Goal: Task Accomplishment & Management: Manage account settings

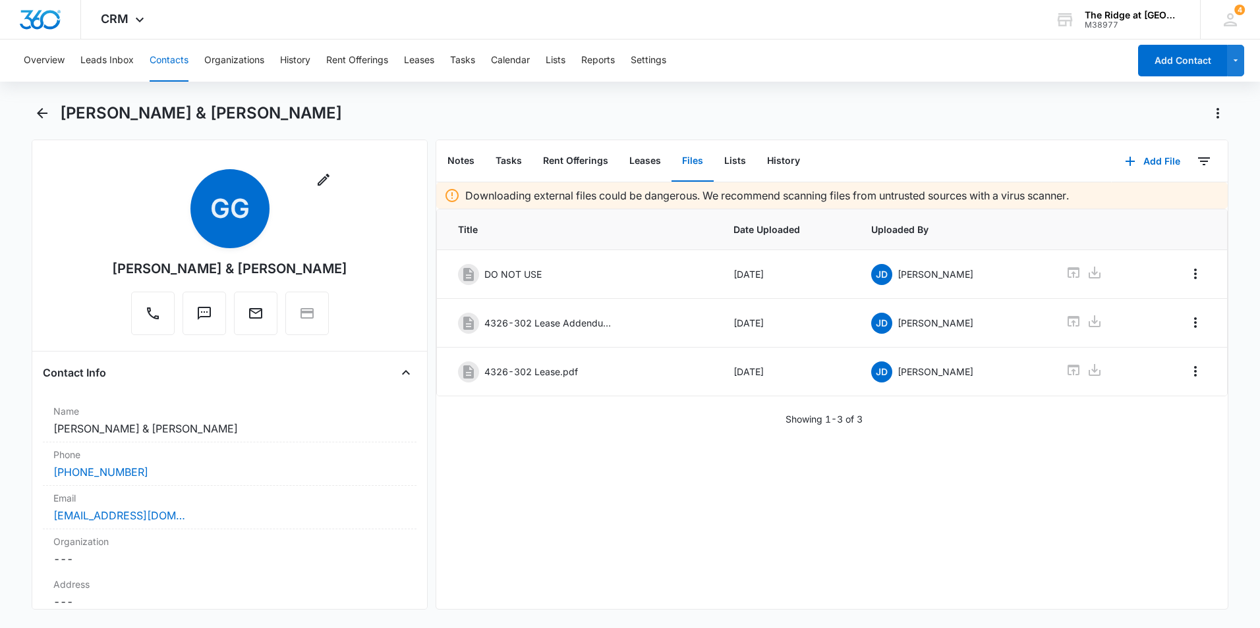
scroll to position [2822, 0]
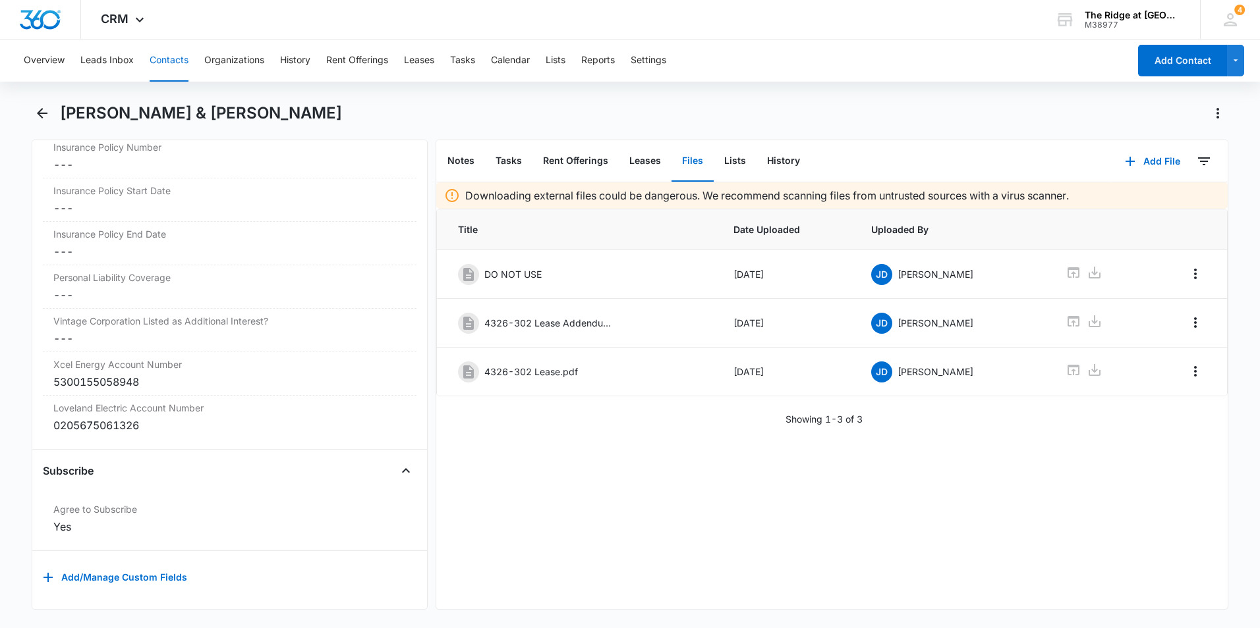
click at [182, 61] on button "Contacts" at bounding box center [169, 61] width 39 height 42
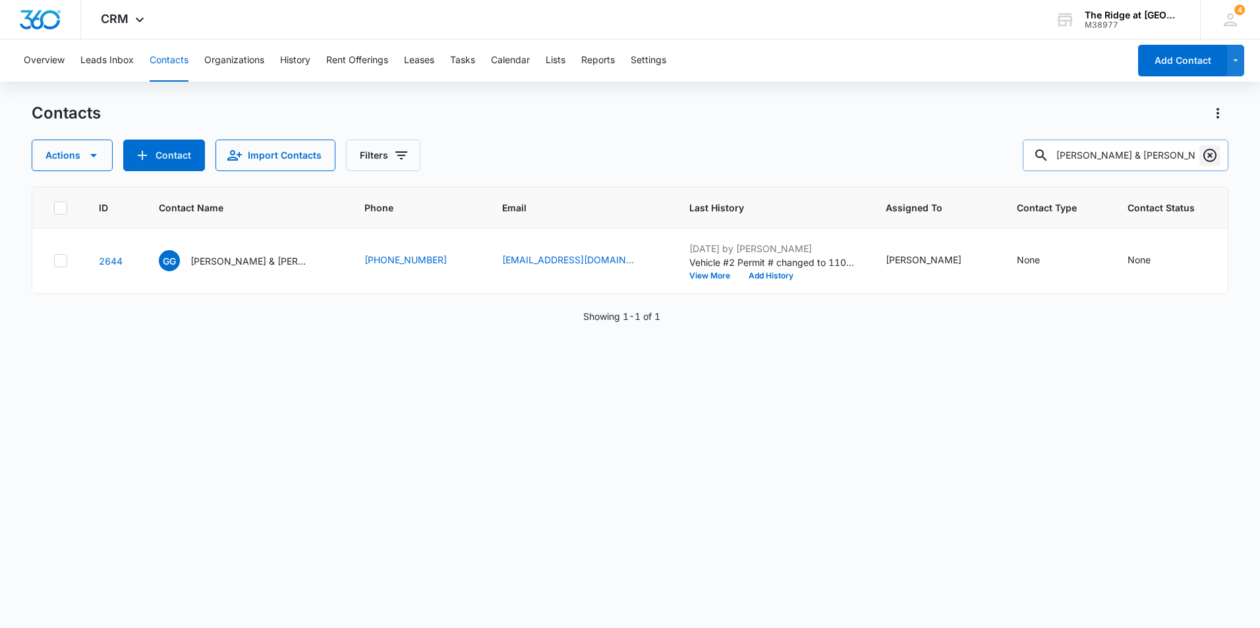
click at [1208, 152] on icon "Clear" at bounding box center [1210, 156] width 16 height 16
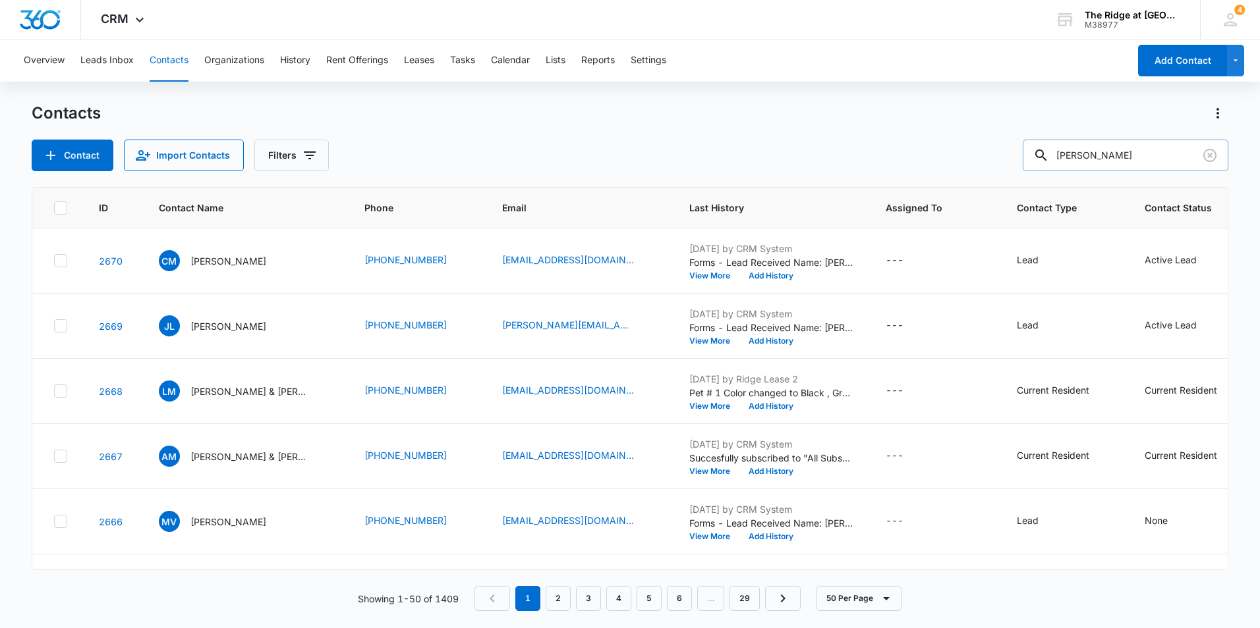
type input "[PERSON_NAME]"
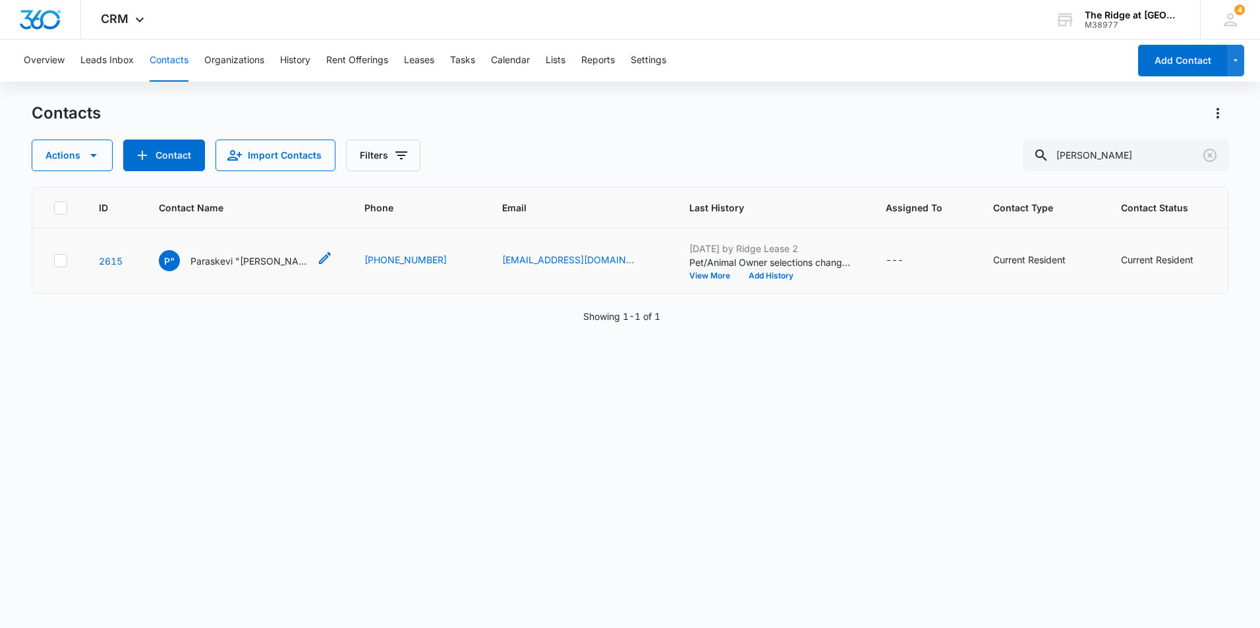
click at [267, 266] on p "Paraskevi "[PERSON_NAME]" [PERSON_NAME]" at bounding box center [249, 261] width 119 height 14
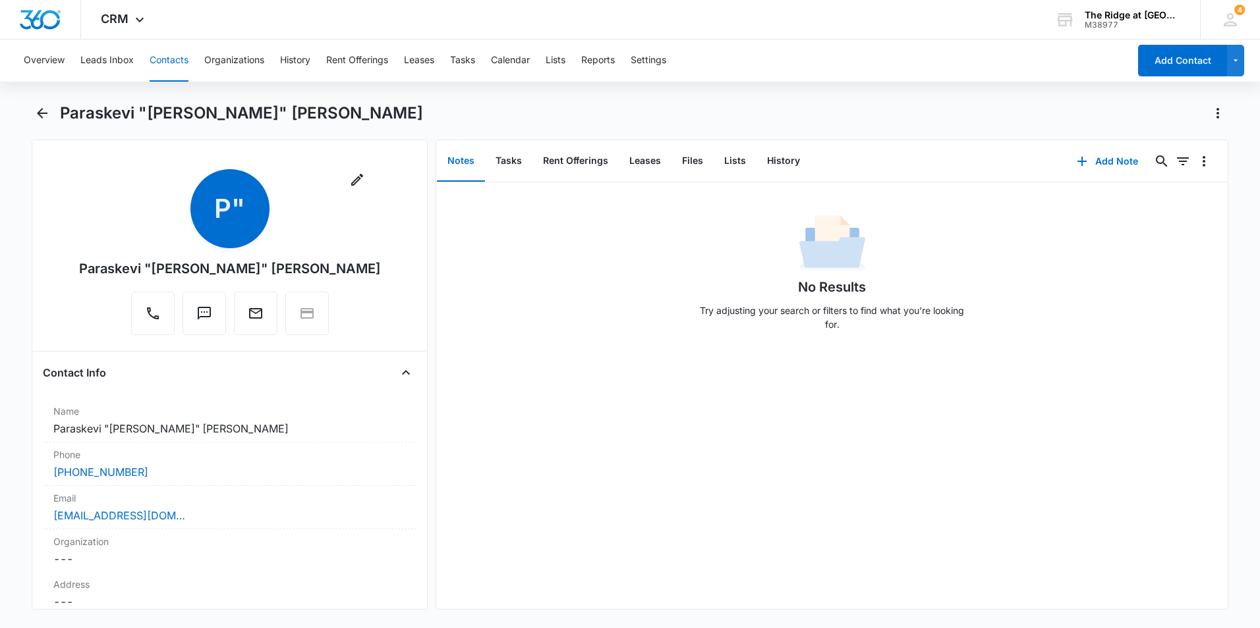
click at [173, 60] on button "Contacts" at bounding box center [169, 61] width 39 height 42
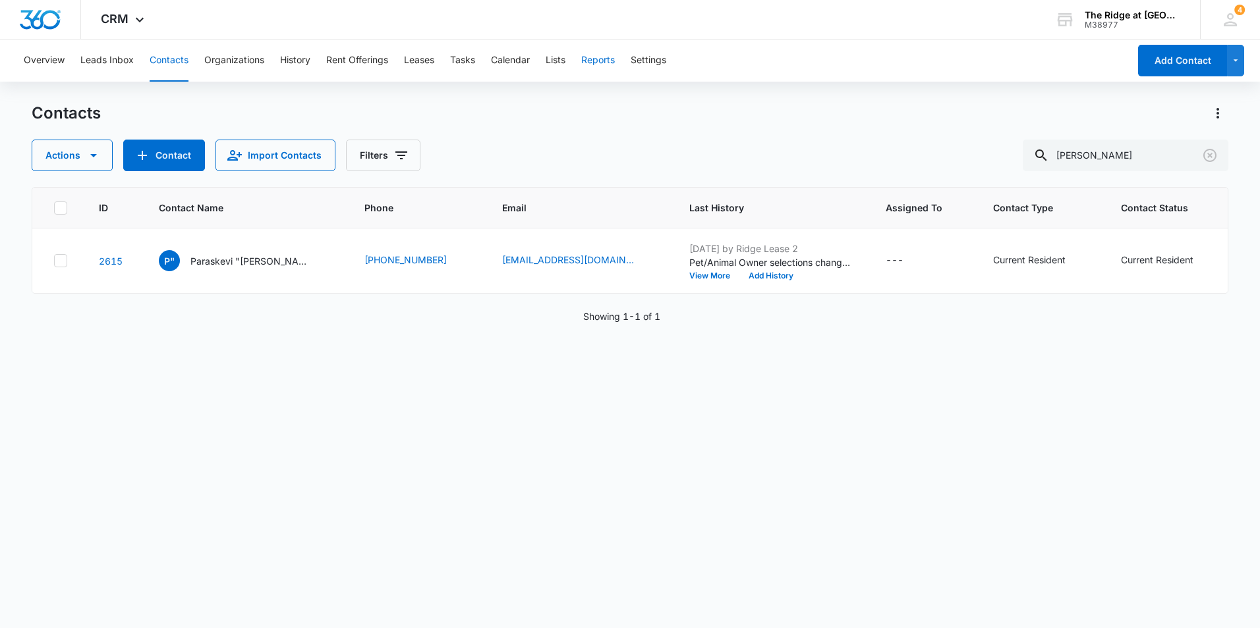
click at [601, 59] on button "Reports" at bounding box center [598, 61] width 34 height 42
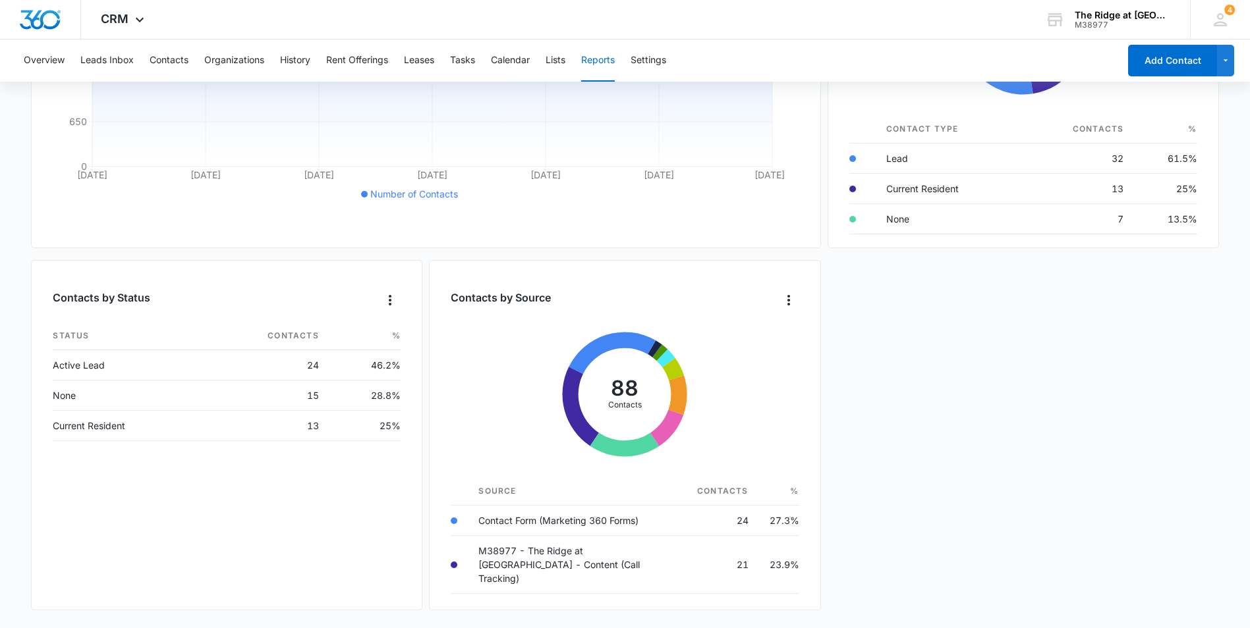
scroll to position [57, 0]
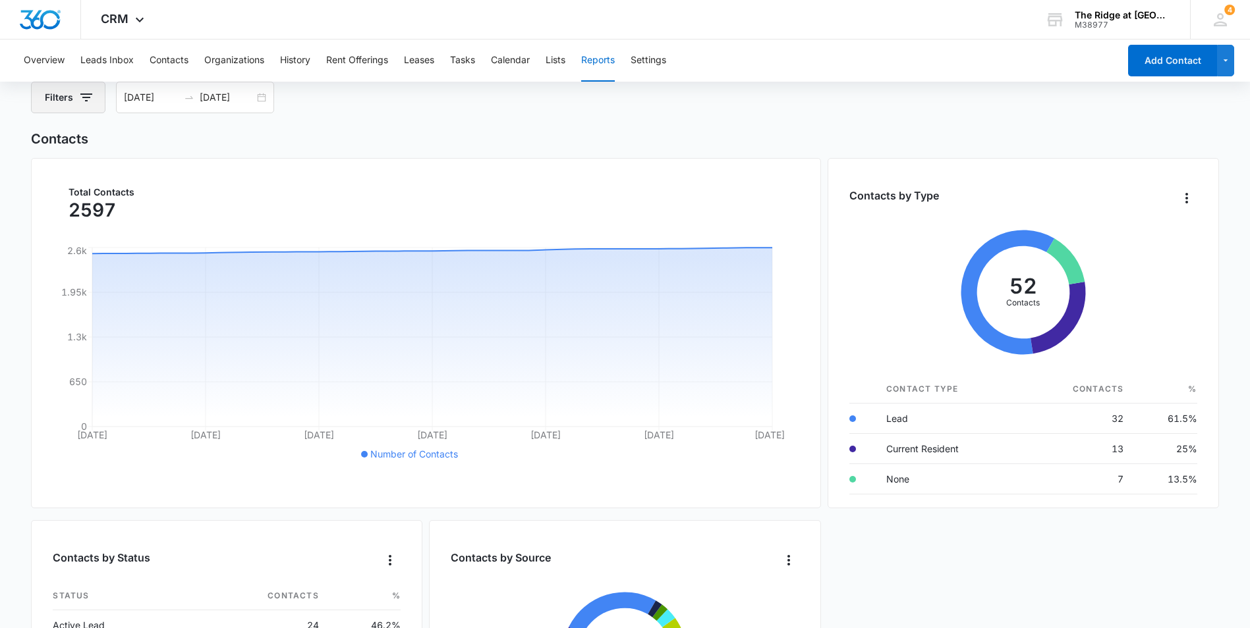
click at [88, 100] on icon "button" at bounding box center [86, 98] width 16 height 16
click at [121, 140] on div "Assigned To" at bounding box center [123, 145] width 152 height 21
click at [554, 188] on div "Total Contacts 2597" at bounding box center [426, 206] width 746 height 36
click at [265, 96] on div "[DATE] [DATE]" at bounding box center [195, 98] width 158 height 32
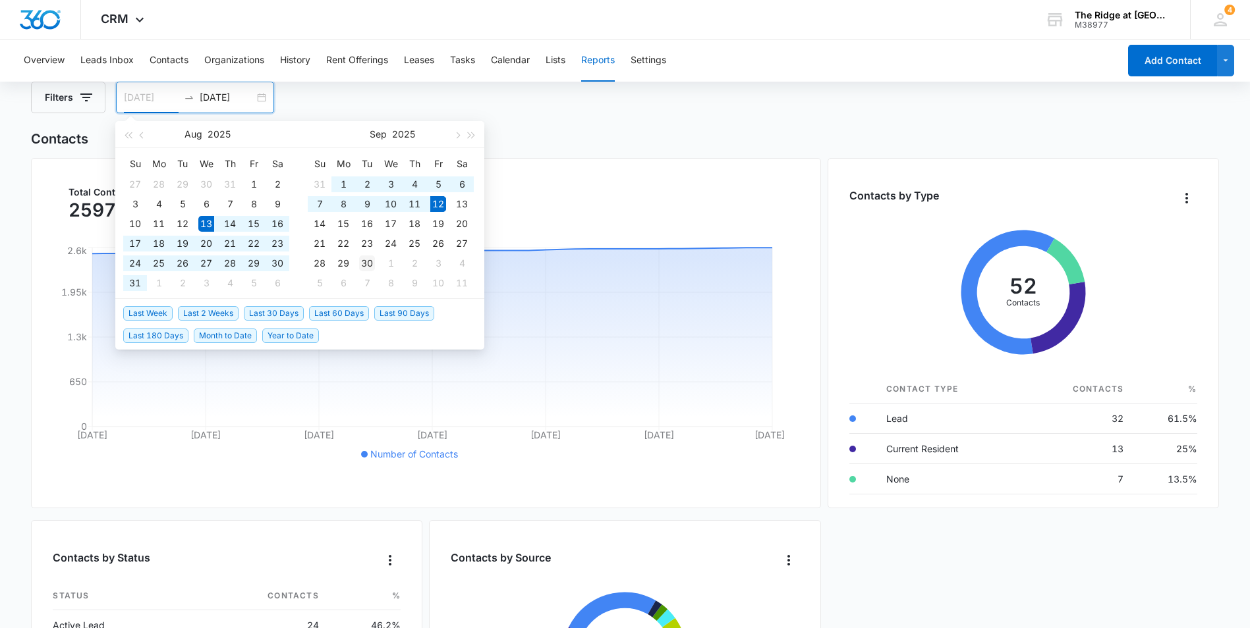
type input "[DATE]"
click at [370, 262] on div "30" at bounding box center [367, 264] width 16 height 16
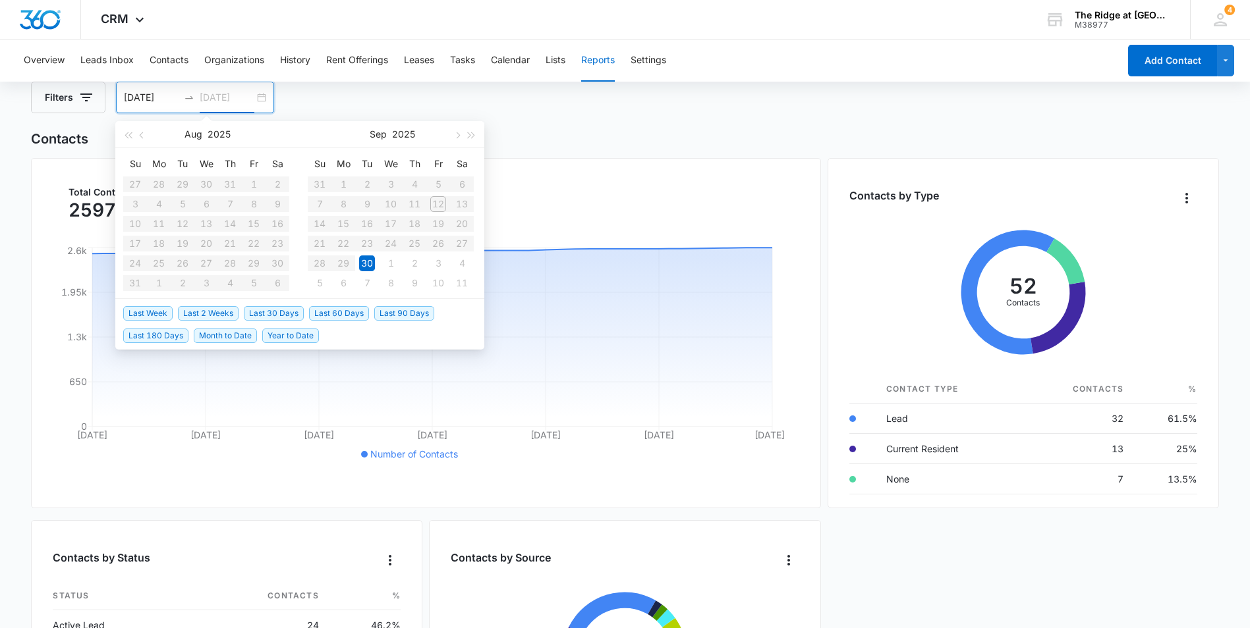
type input "[DATE]"
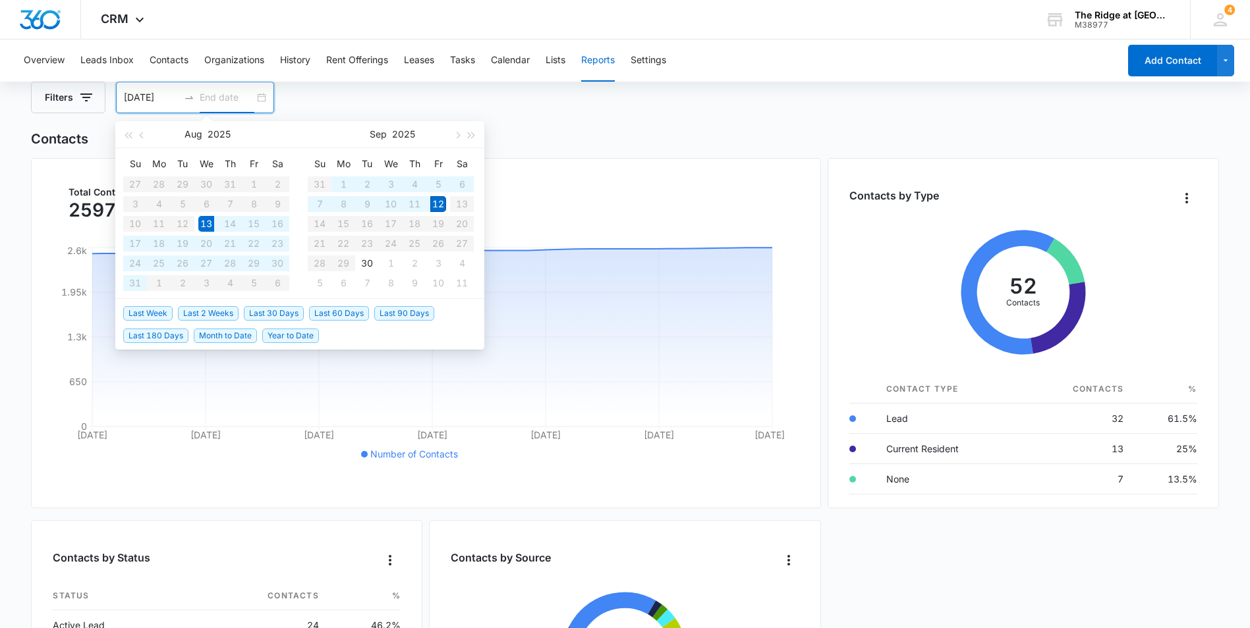
click at [297, 308] on span "Last 30 Days" at bounding box center [274, 313] width 60 height 14
type input "[DATE]"
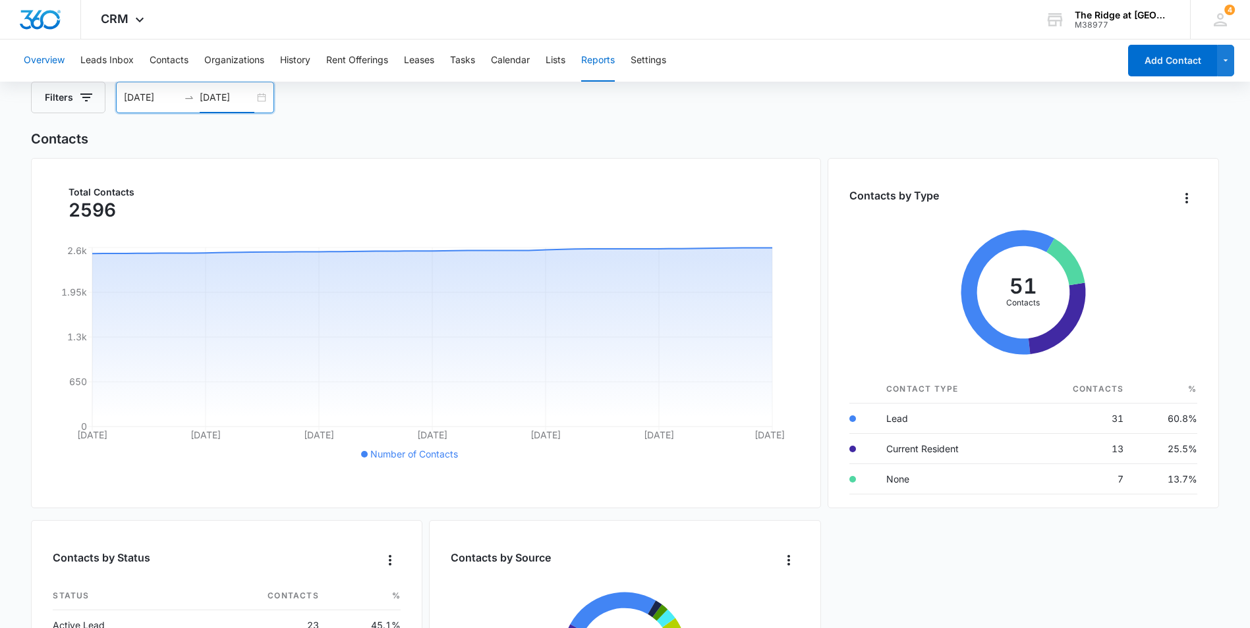
click at [35, 57] on button "Overview" at bounding box center [44, 61] width 41 height 42
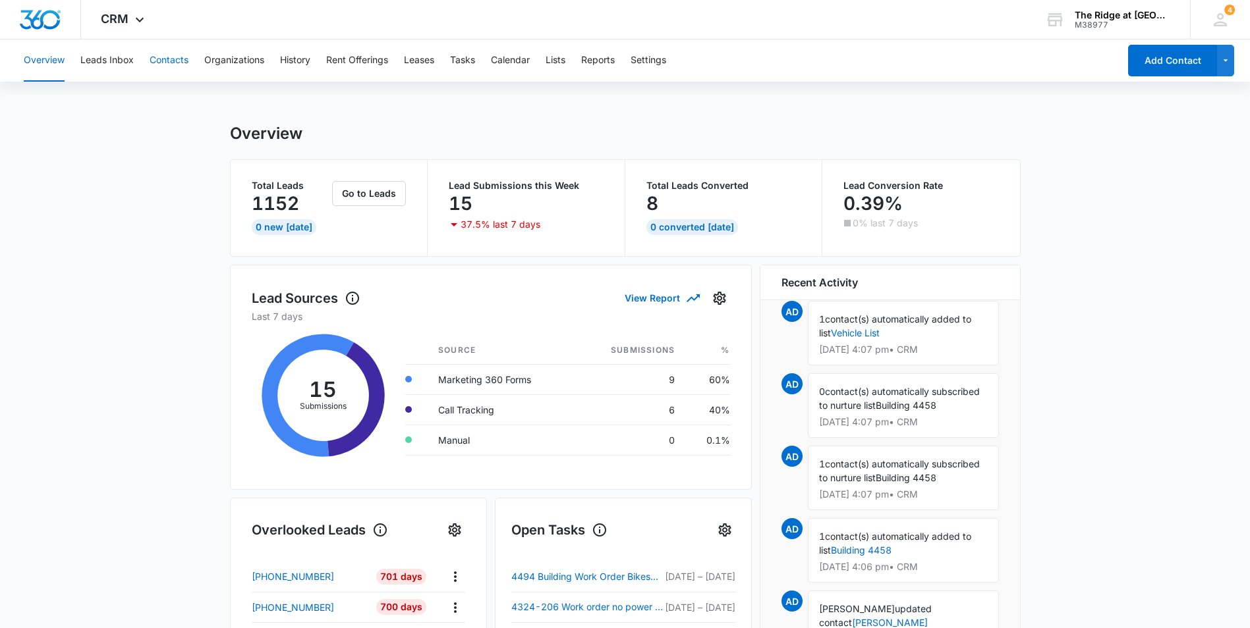
click at [175, 58] on button "Contacts" at bounding box center [169, 61] width 39 height 42
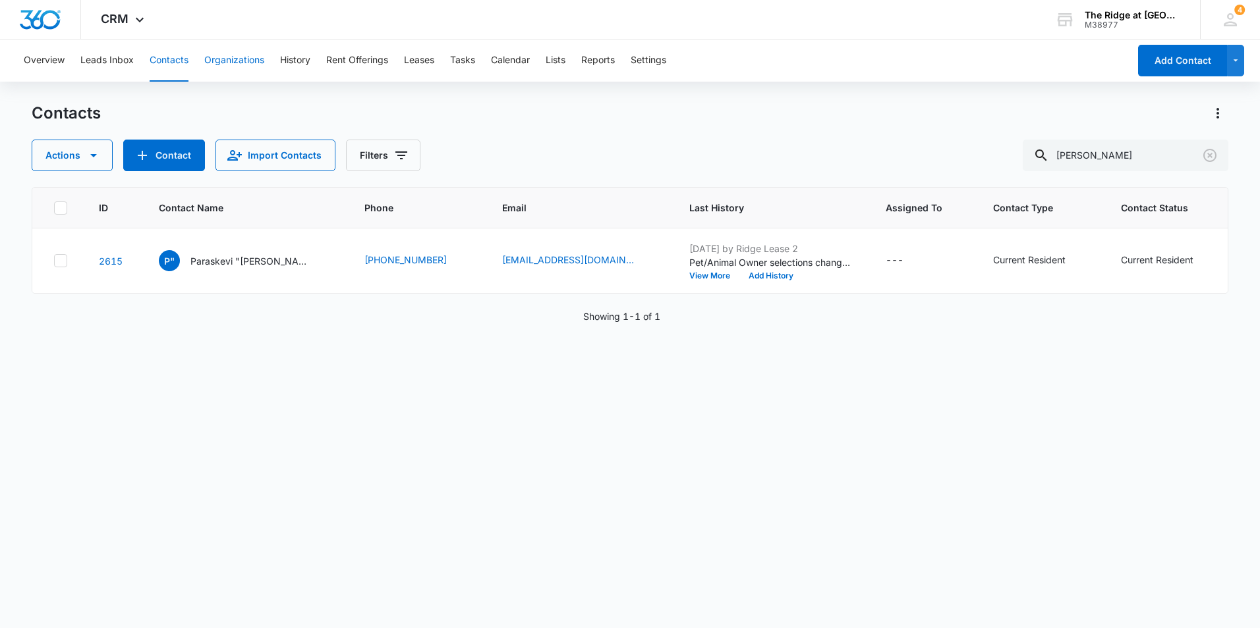
click at [238, 63] on button "Organizations" at bounding box center [234, 61] width 60 height 42
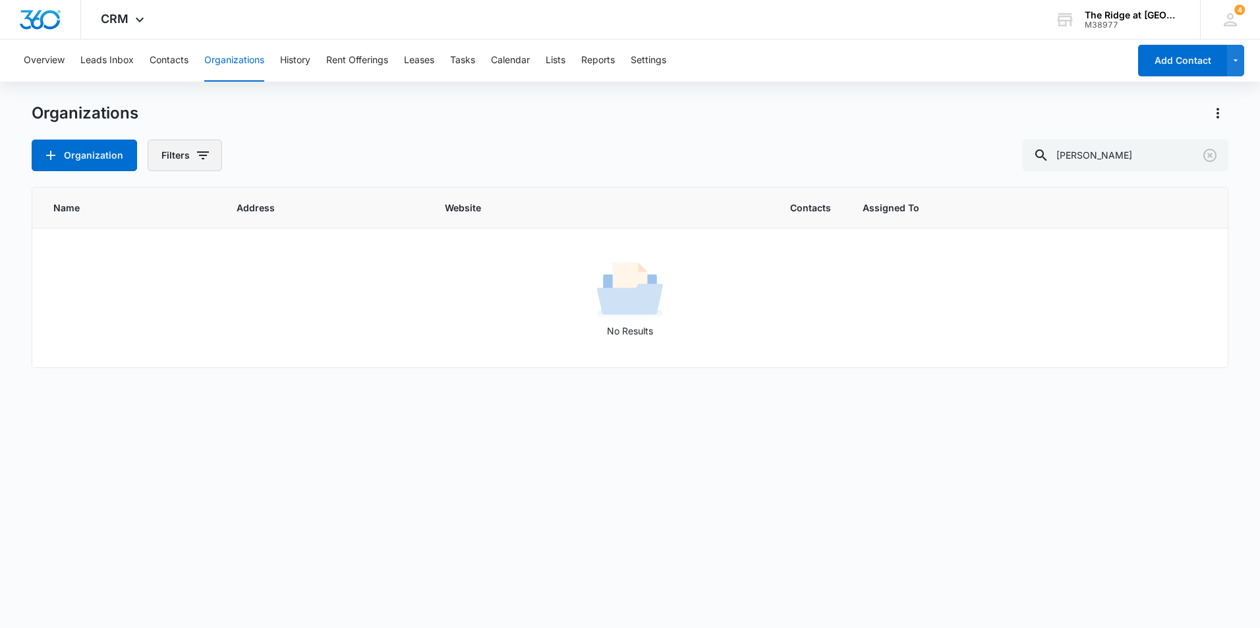
click at [196, 142] on button "Filters" at bounding box center [185, 156] width 74 height 32
click at [309, 240] on icon "Show Sources filters" at bounding box center [303, 238] width 16 height 16
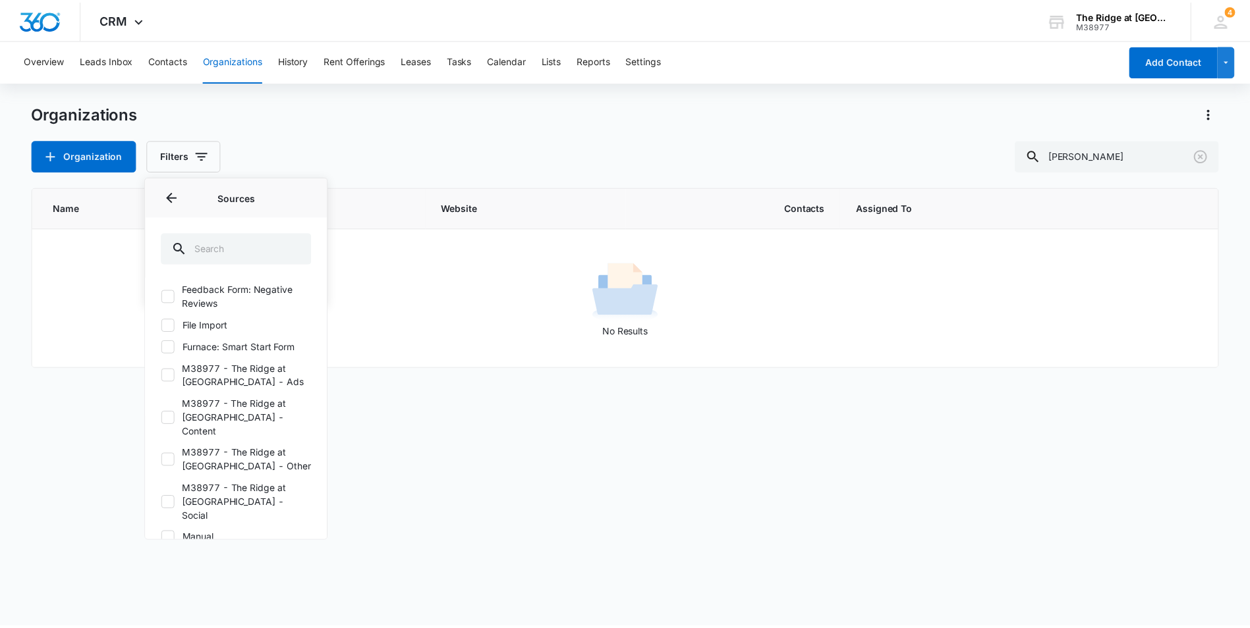
scroll to position [198, 0]
click at [444, 98] on div "Overview Leads Inbox Contacts Organizations History Rent Offerings Leases Tasks…" at bounding box center [630, 334] width 1260 height 588
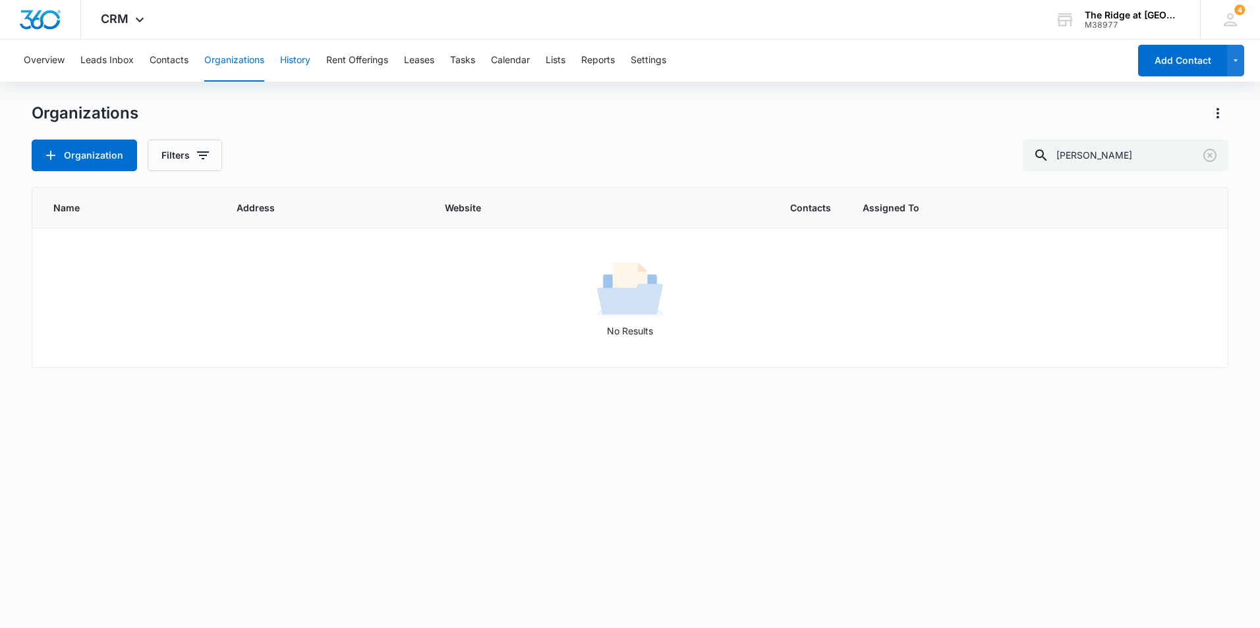
click at [310, 57] on button "History" at bounding box center [295, 61] width 30 height 42
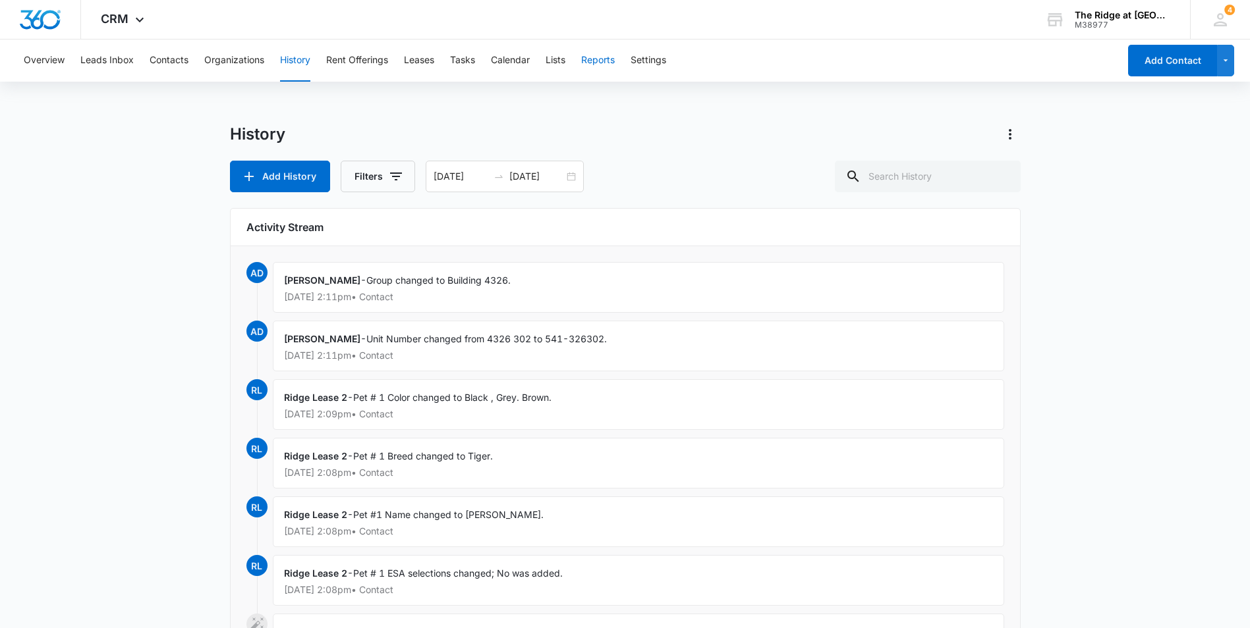
click at [610, 58] on button "Reports" at bounding box center [598, 61] width 34 height 42
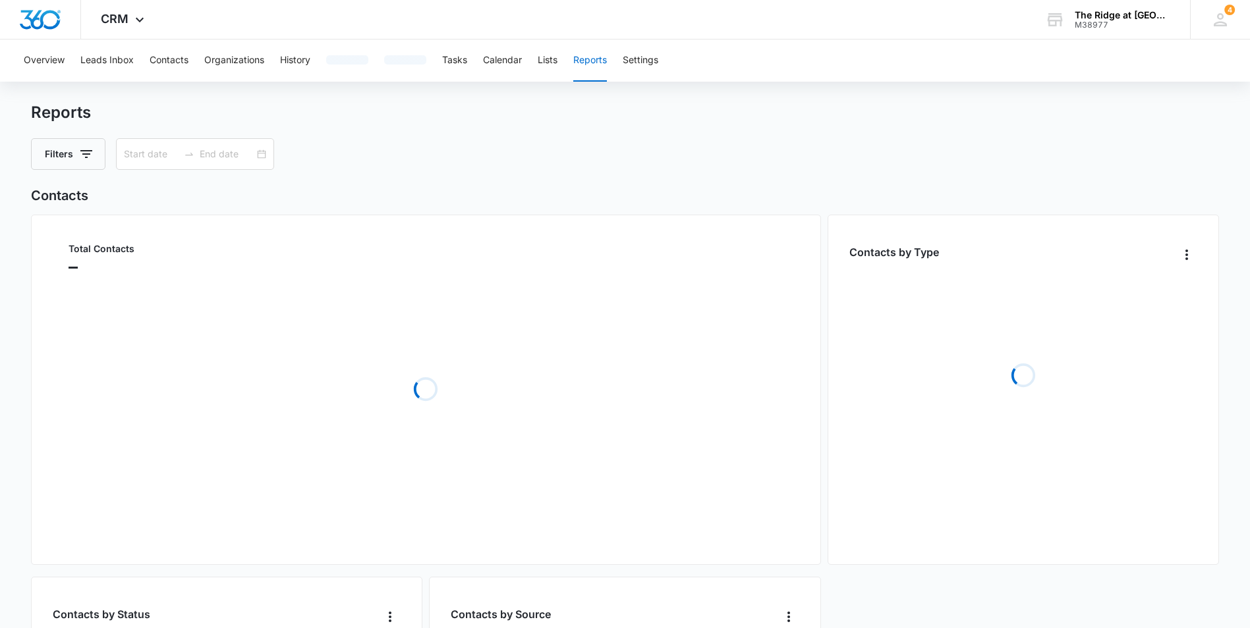
type input "[DATE]"
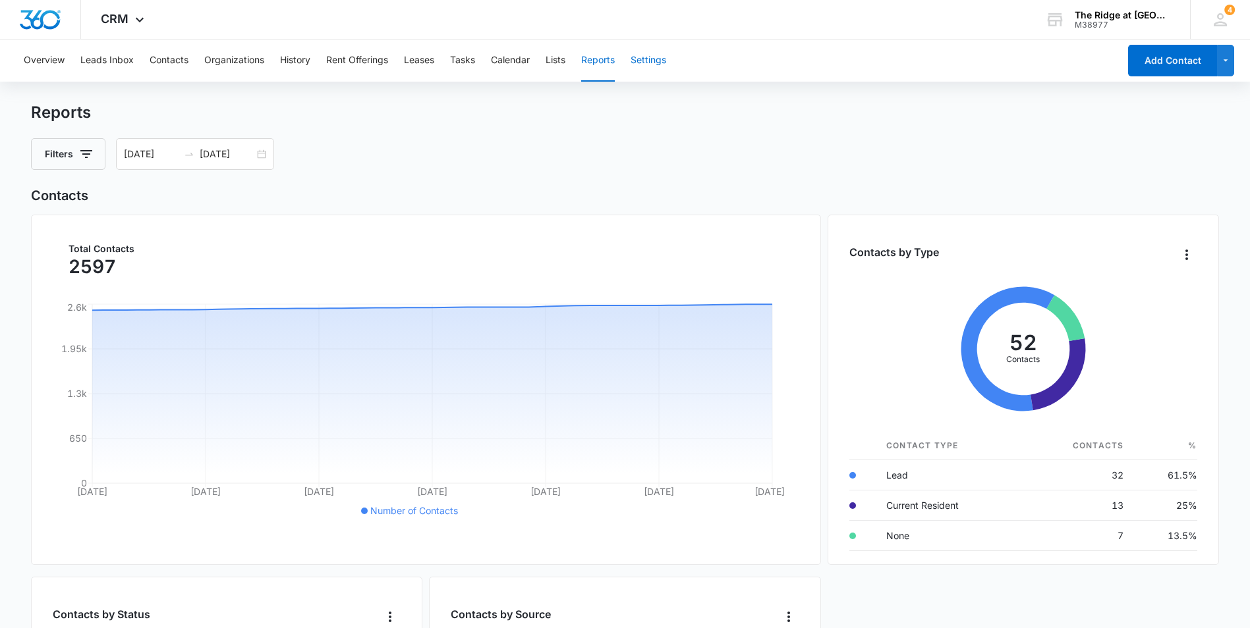
click at [661, 72] on button "Settings" at bounding box center [648, 61] width 36 height 42
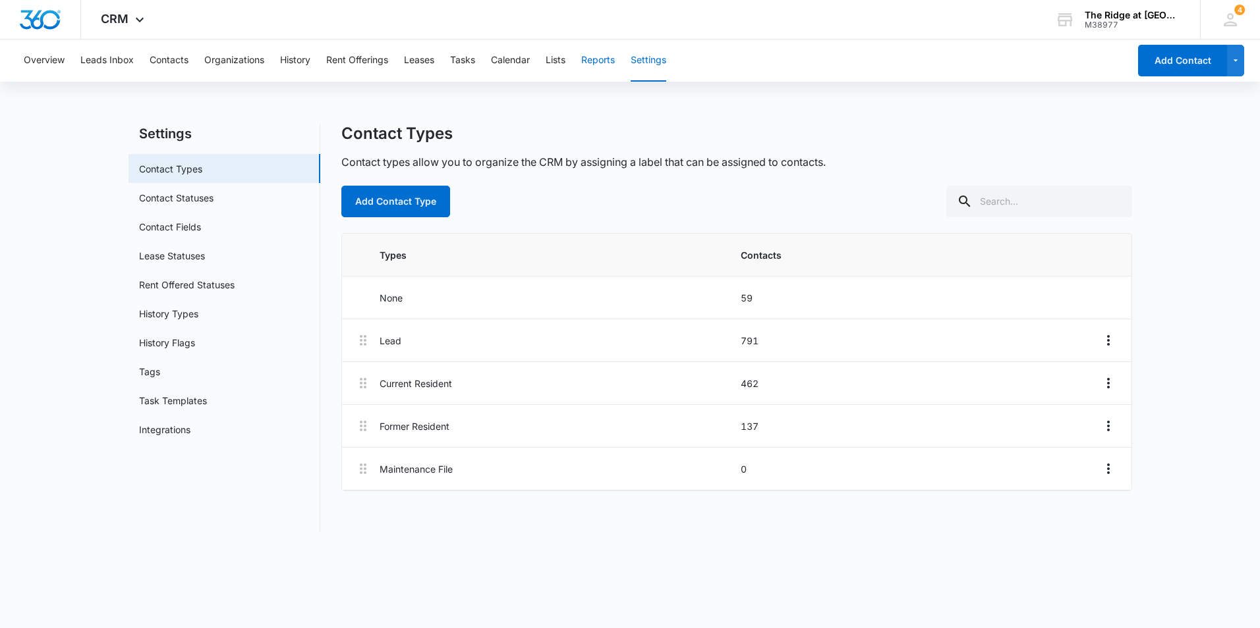
click at [611, 60] on button "Reports" at bounding box center [598, 61] width 34 height 42
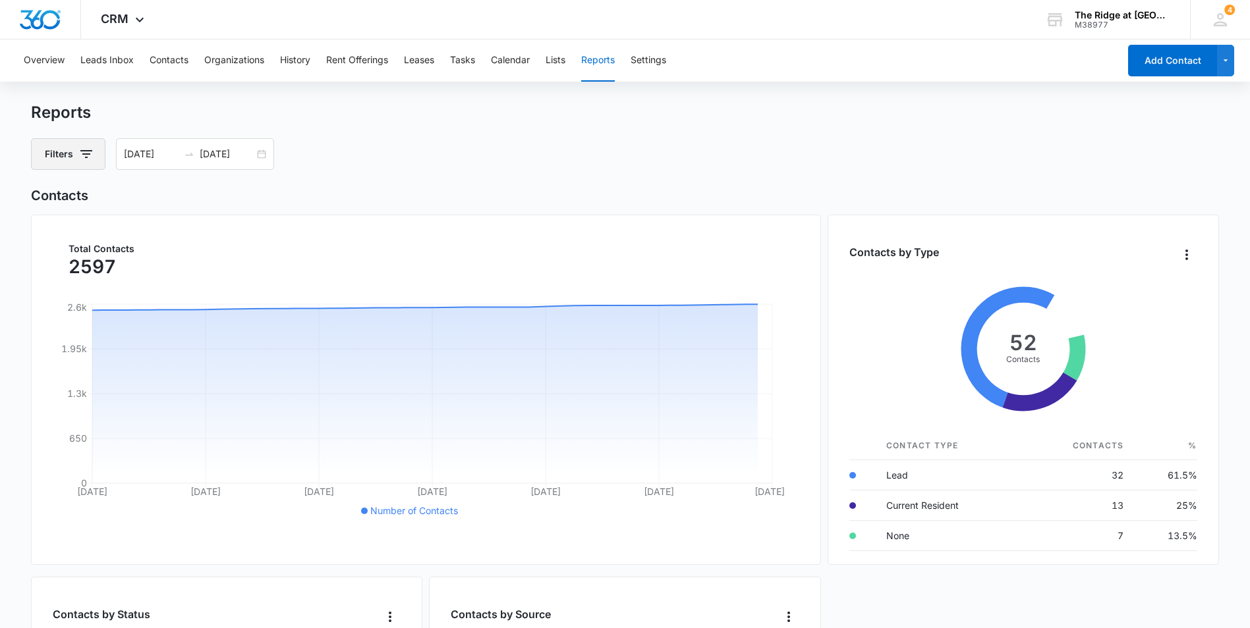
click at [93, 152] on icon "button" at bounding box center [86, 154] width 16 height 16
click at [262, 150] on div "[DATE] [DATE]" at bounding box center [195, 154] width 158 height 32
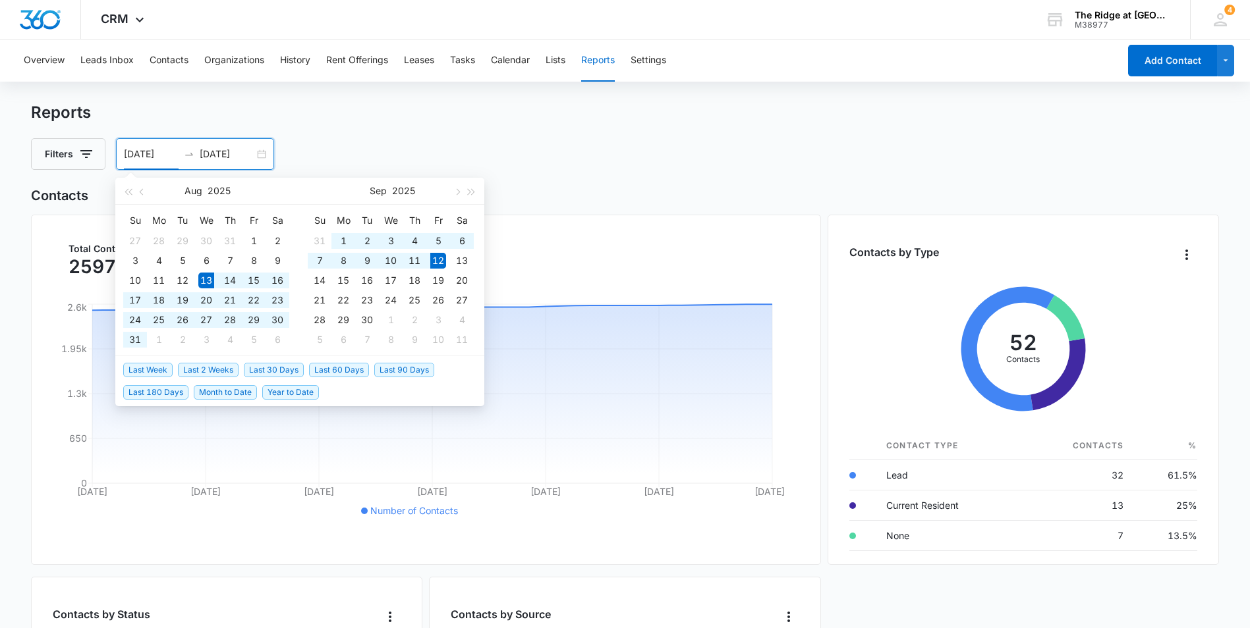
click at [464, 143] on div "Filters [DATE] [DATE] [DATE] Su Mo Tu We Th Fr Sa 27 28 29 30 31 1 2 3 4 5 6 7 …" at bounding box center [624, 154] width 1187 height 32
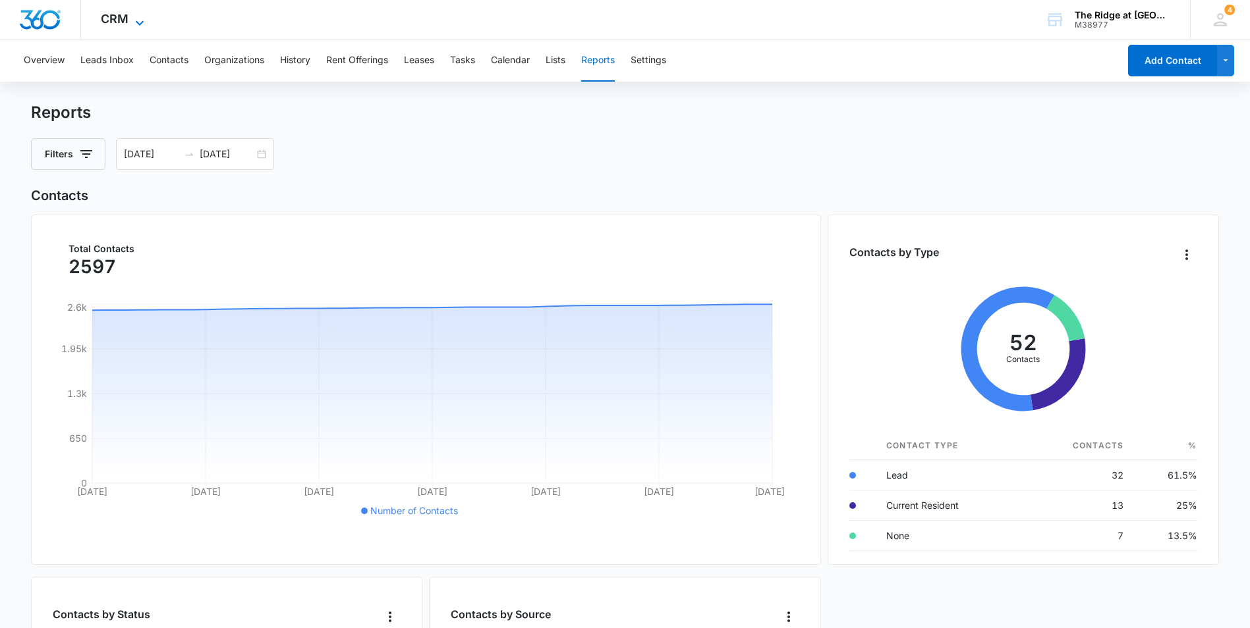
click at [132, 18] on icon at bounding box center [140, 23] width 16 height 16
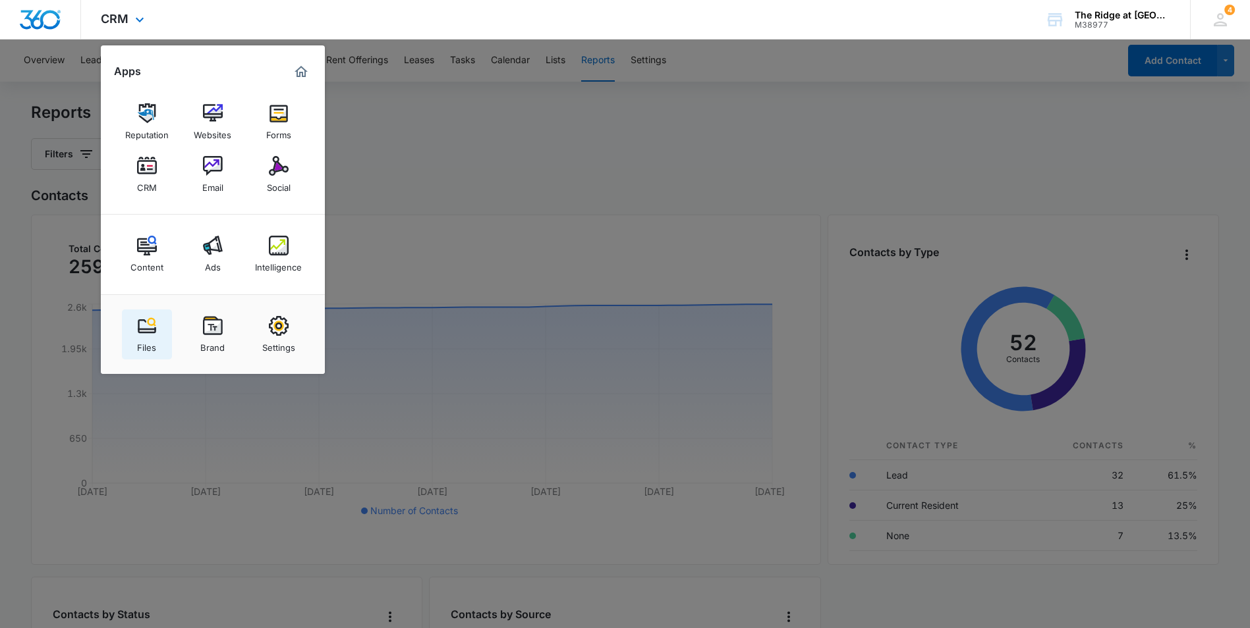
click at [137, 326] on img at bounding box center [147, 326] width 20 height 20
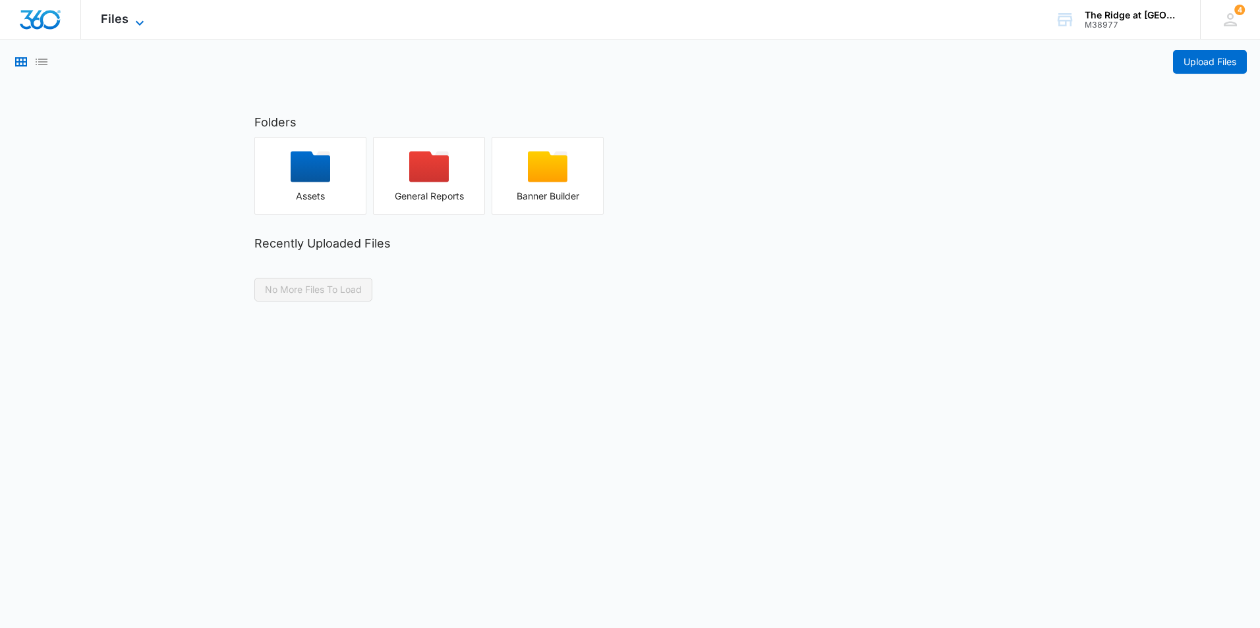
click at [136, 18] on icon at bounding box center [140, 23] width 16 height 16
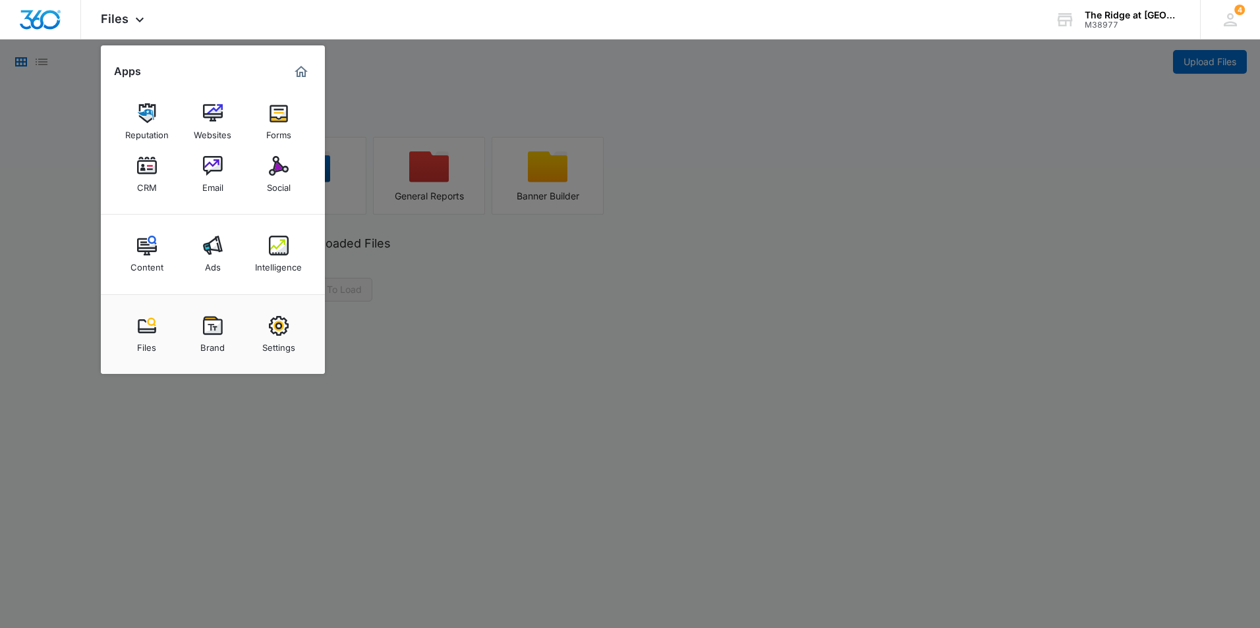
click at [271, 106] on img at bounding box center [279, 113] width 20 height 20
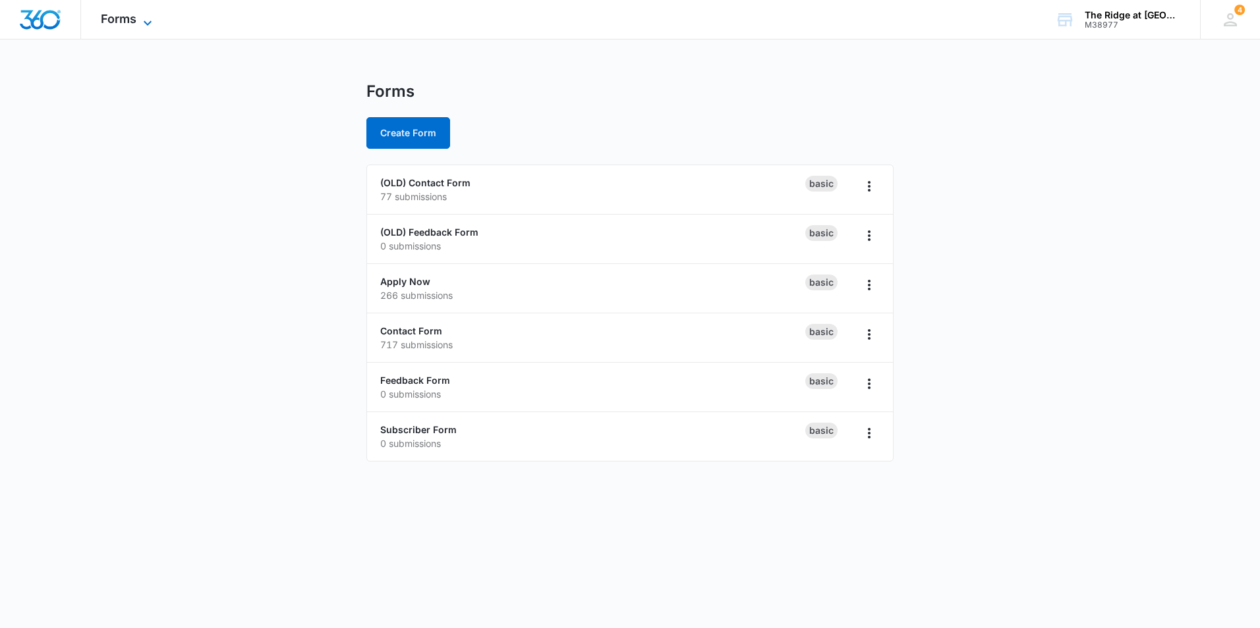
click at [147, 22] on icon at bounding box center [148, 23] width 16 height 16
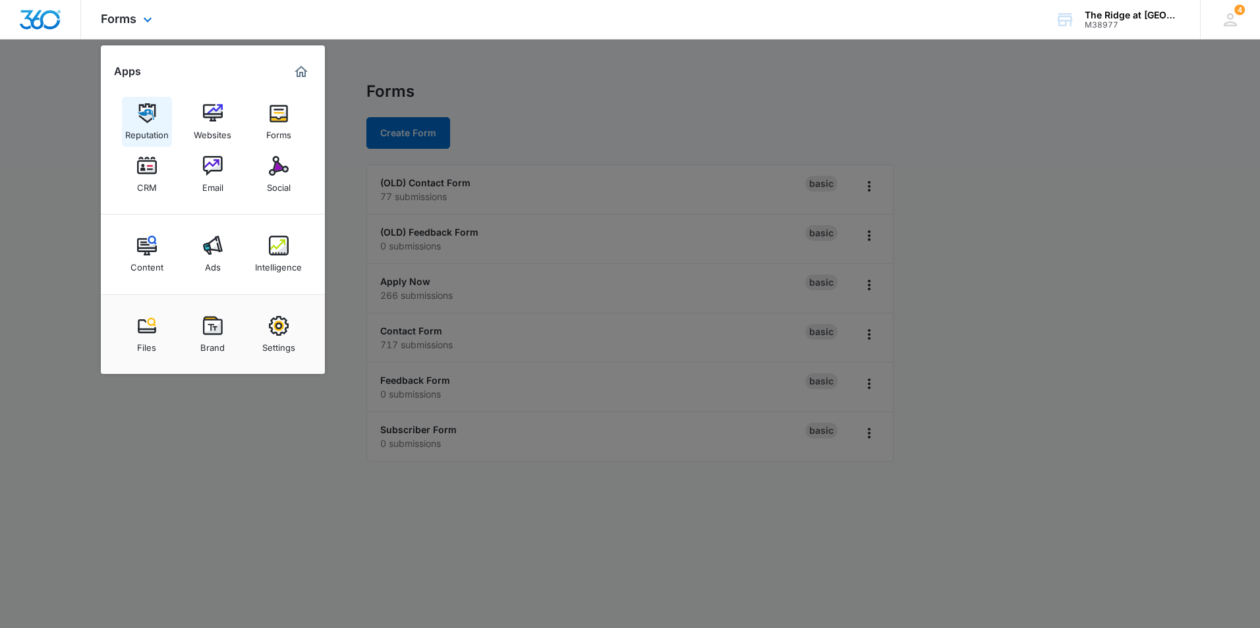
click at [148, 111] on img at bounding box center [147, 113] width 20 height 20
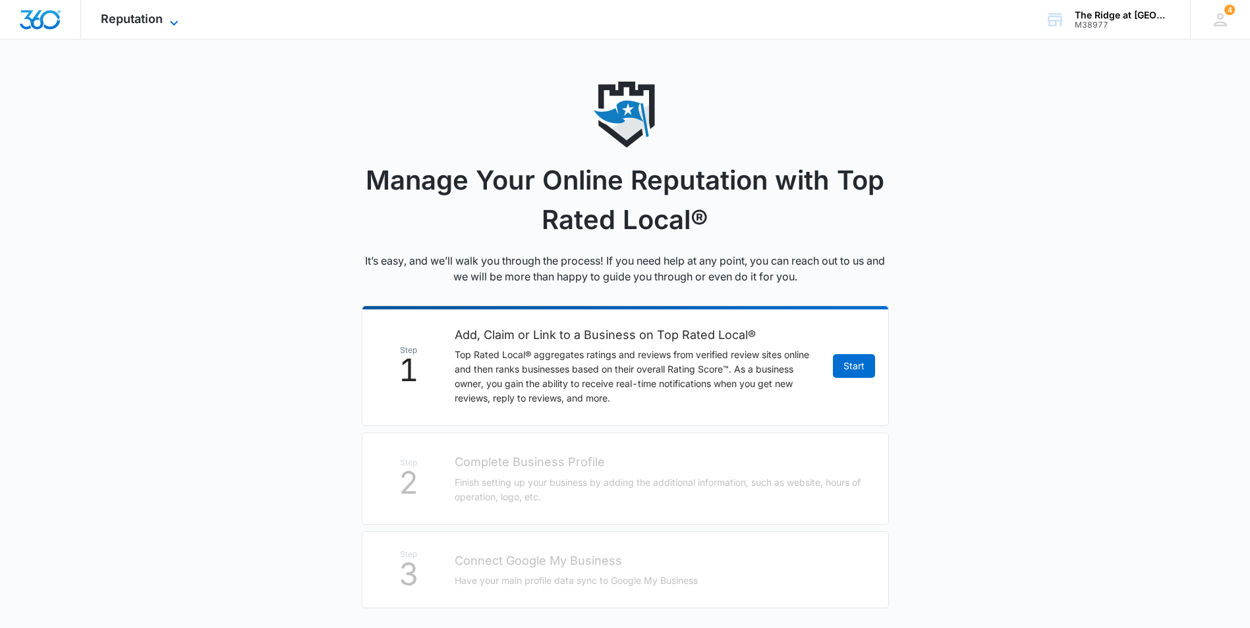
click at [165, 17] on div "Reputation Apps Reputation Websites Forms CRM Email Social Content Ads Intellig…" at bounding box center [141, 19] width 121 height 39
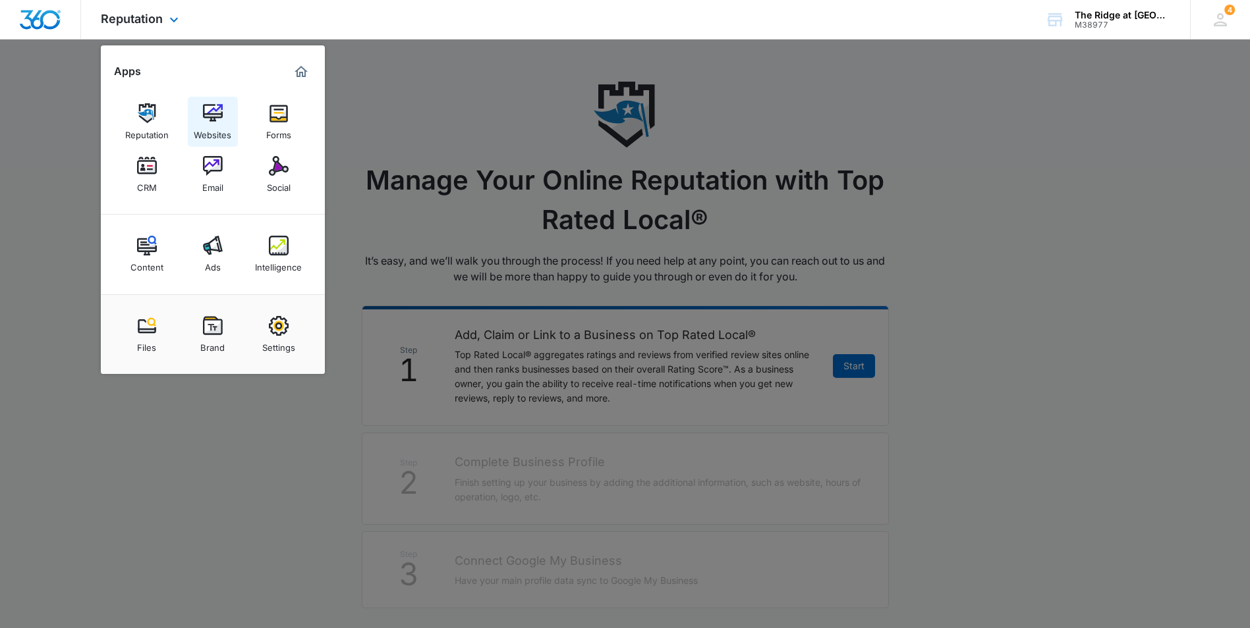
click at [215, 109] on img at bounding box center [213, 113] width 20 height 20
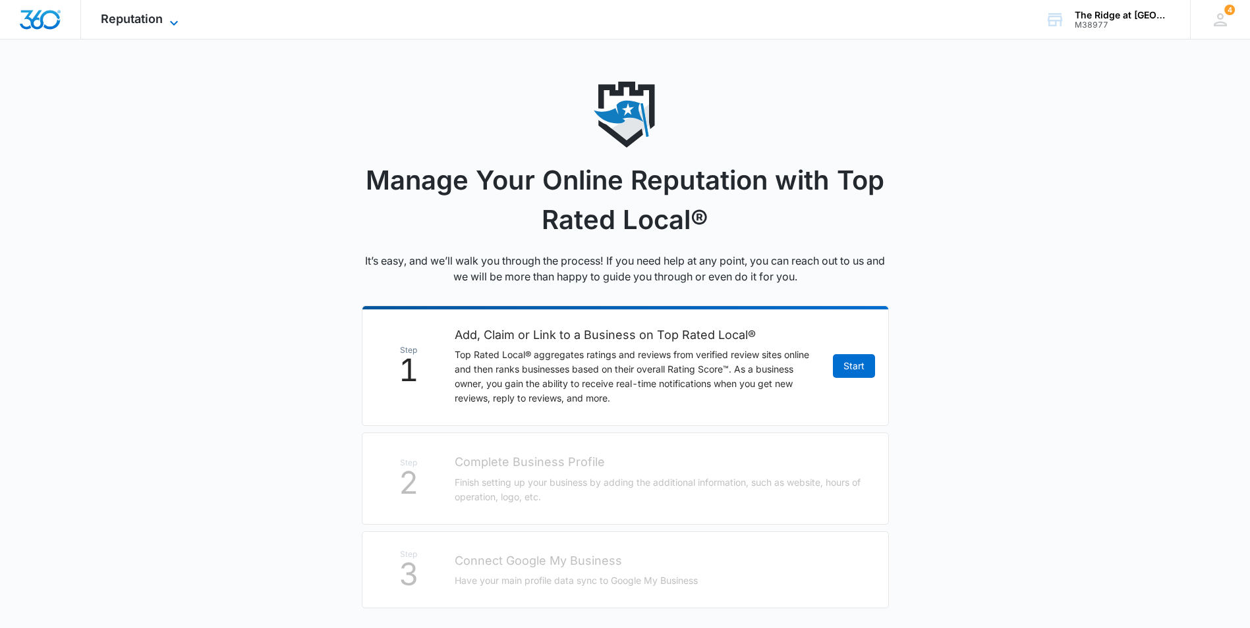
click at [133, 18] on span "Reputation" at bounding box center [132, 19] width 62 height 14
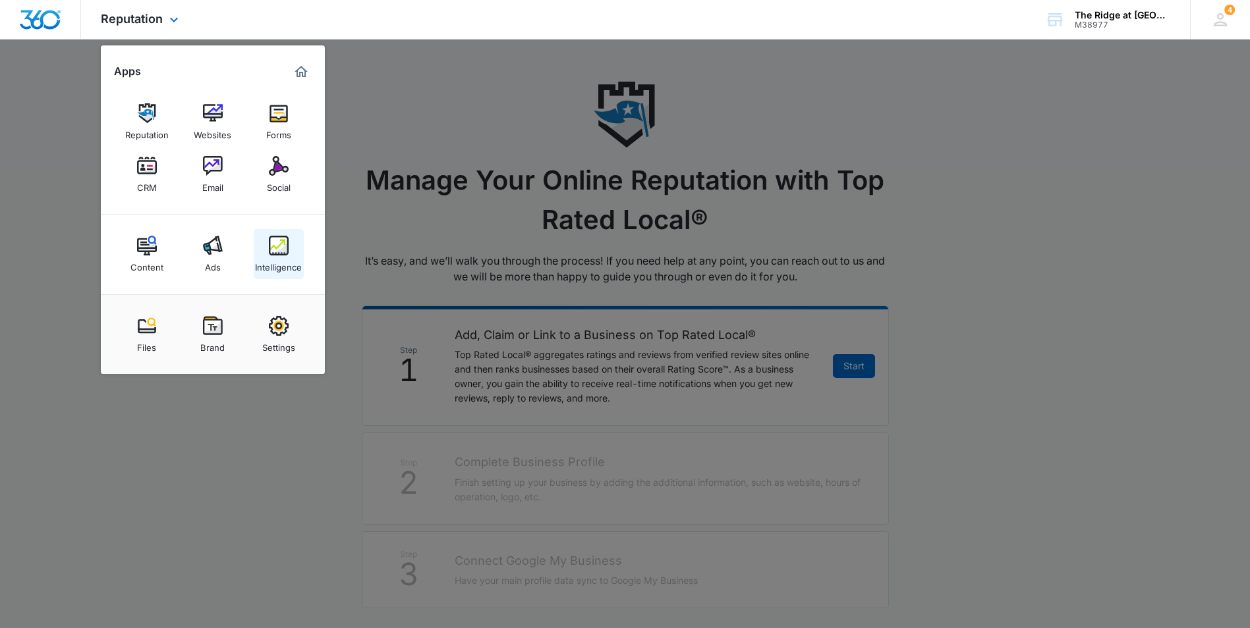
click at [264, 234] on link "Intelligence" at bounding box center [279, 254] width 50 height 50
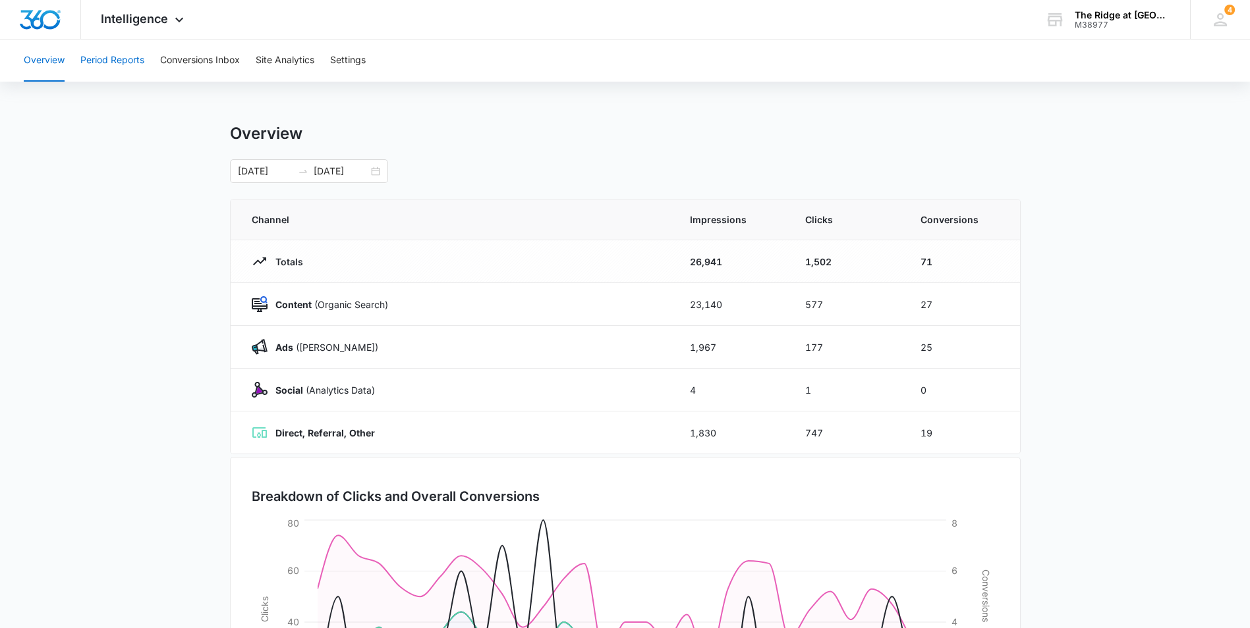
click at [121, 65] on button "Period Reports" at bounding box center [112, 61] width 64 height 42
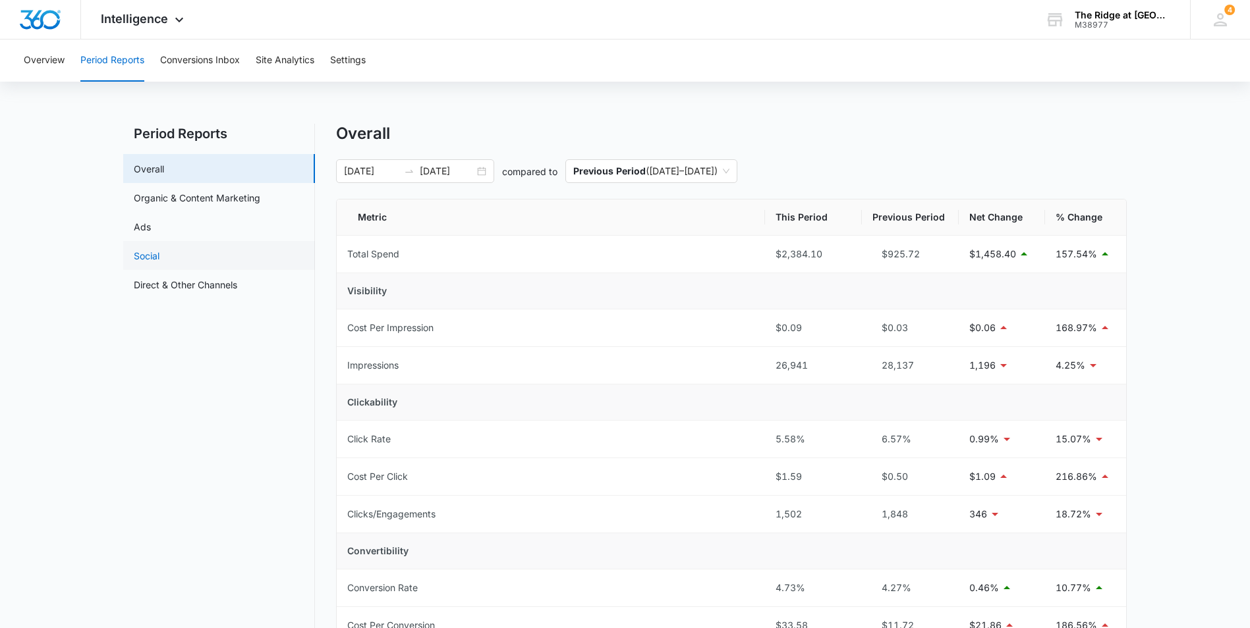
scroll to position [66, 0]
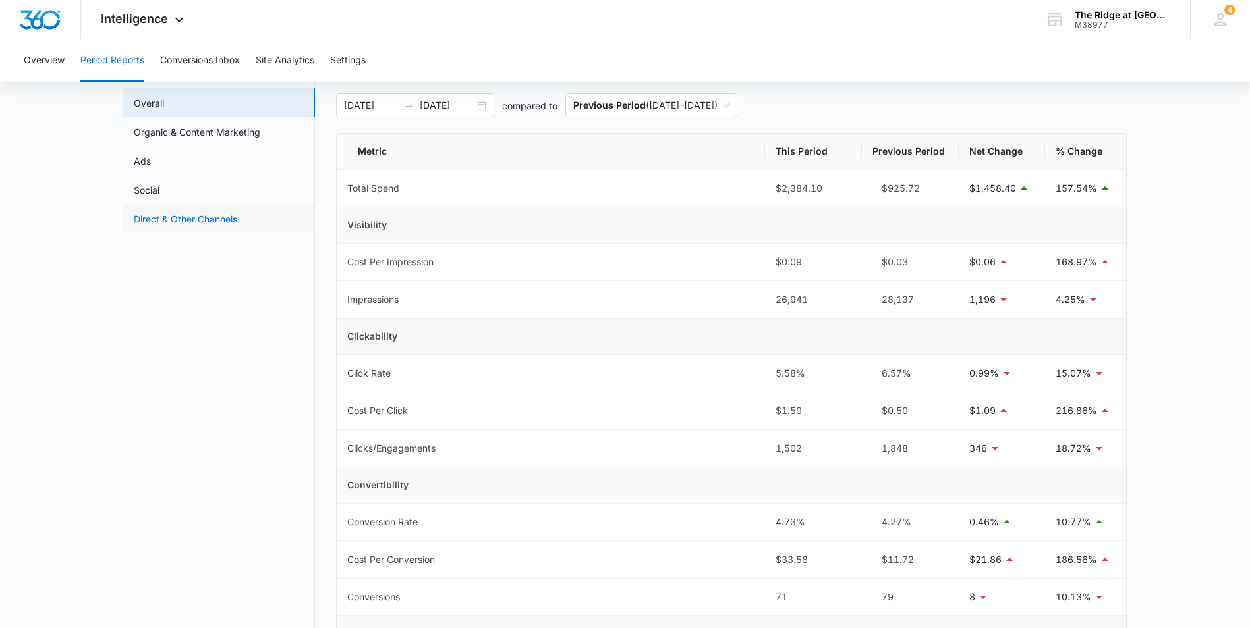
click at [219, 215] on link "Direct & Other Channels" at bounding box center [185, 219] width 103 height 14
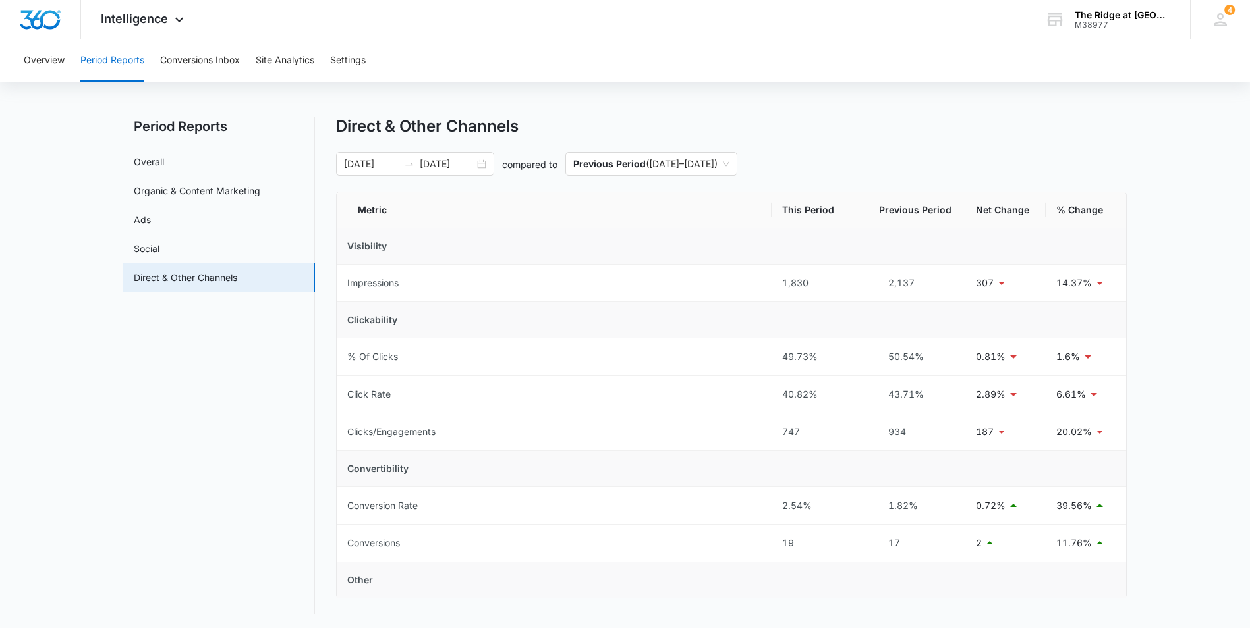
scroll to position [9, 0]
click at [62, 60] on button "Overview" at bounding box center [44, 61] width 41 height 42
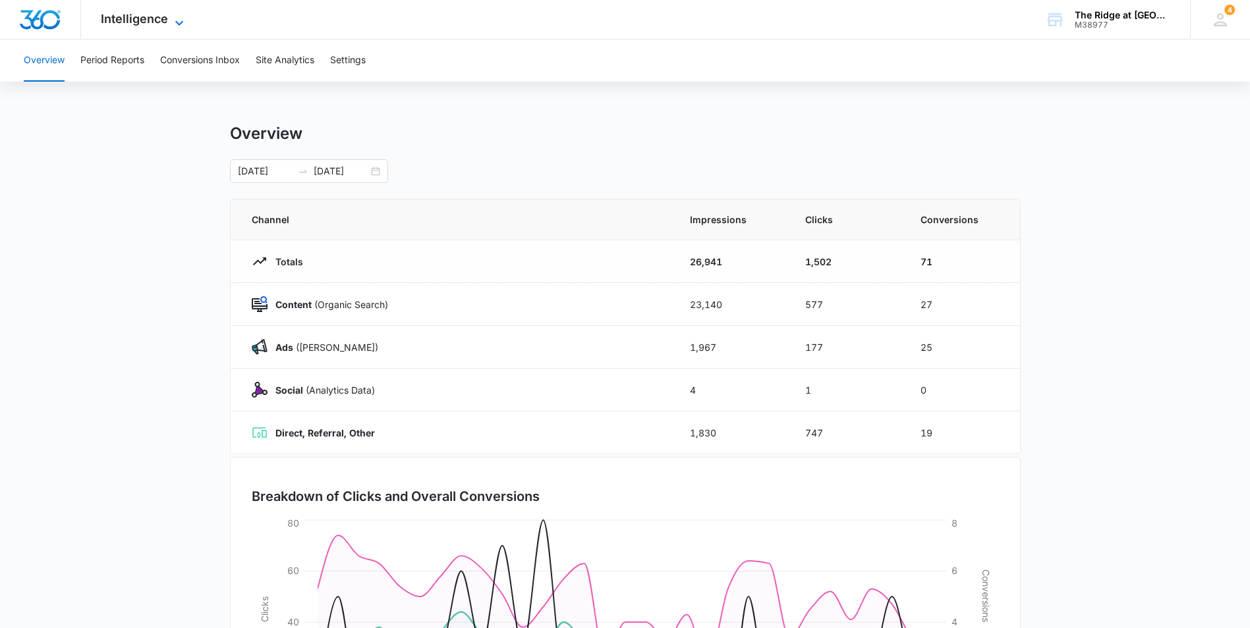
click at [152, 19] on span "Intelligence" at bounding box center [134, 19] width 67 height 14
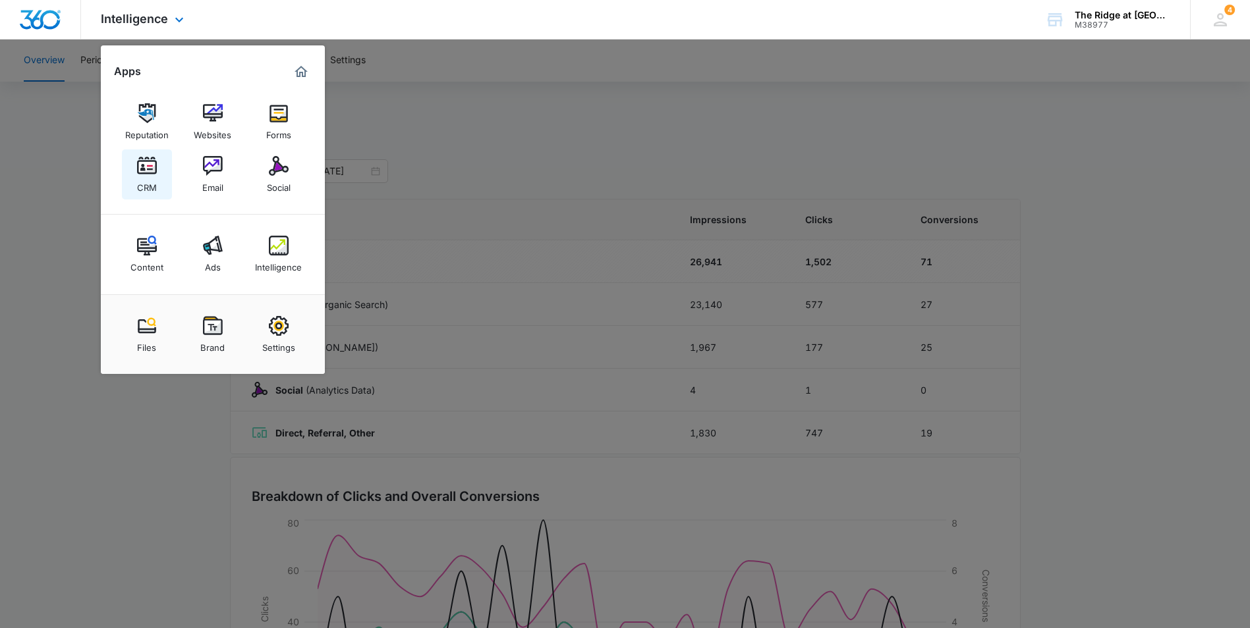
click at [139, 165] on img at bounding box center [147, 166] width 20 height 20
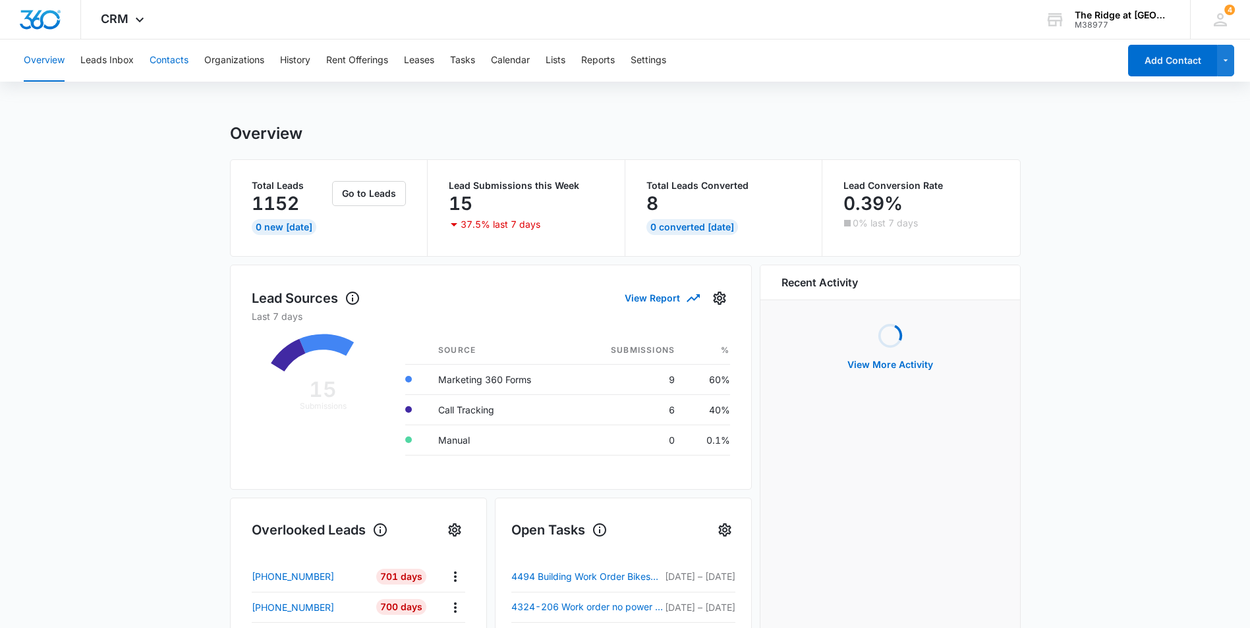
click at [188, 62] on button "Contacts" at bounding box center [169, 61] width 39 height 42
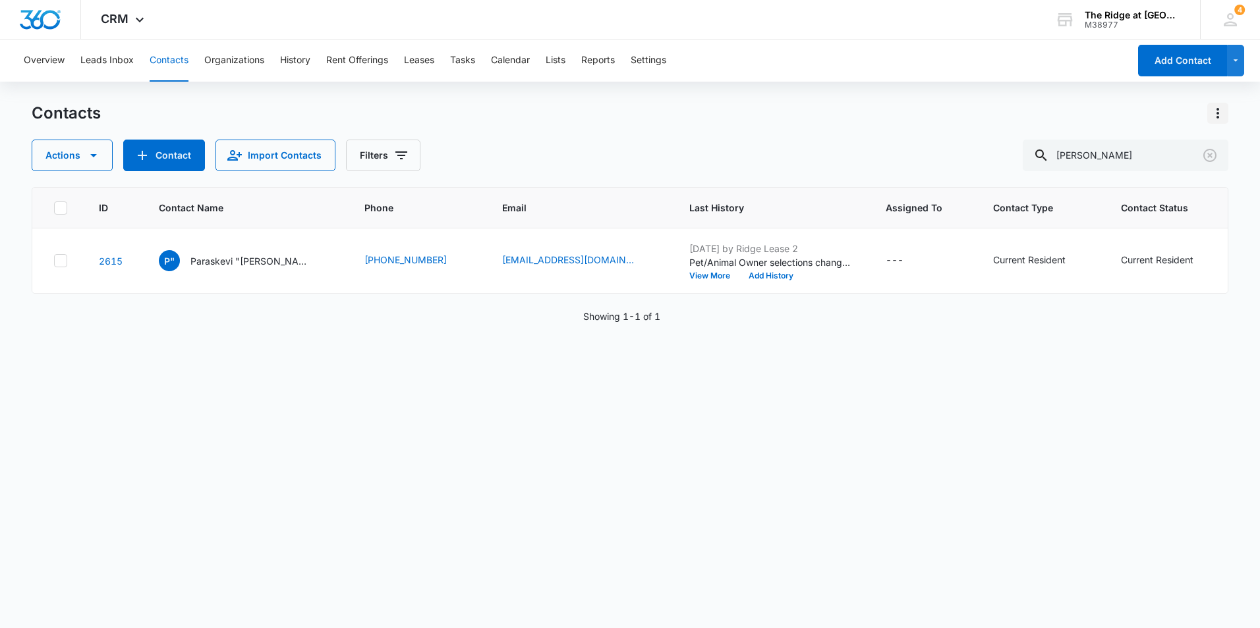
click at [1217, 109] on icon "Actions" at bounding box center [1217, 113] width 3 height 11
click at [1009, 92] on div "Overview Leads Inbox Contacts Organizations History Rent Offerings Leases Tasks…" at bounding box center [630, 334] width 1260 height 588
click at [1213, 154] on icon "Clear" at bounding box center [1210, 156] width 16 height 16
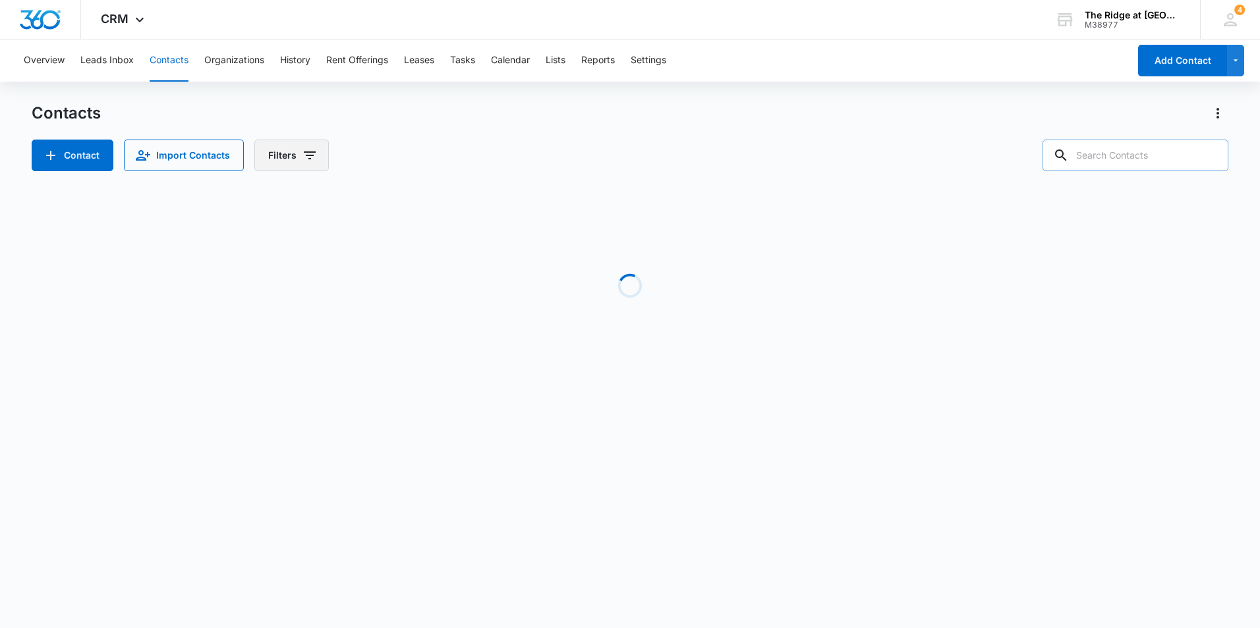
click at [302, 156] on icon "Filters" at bounding box center [310, 156] width 16 height 16
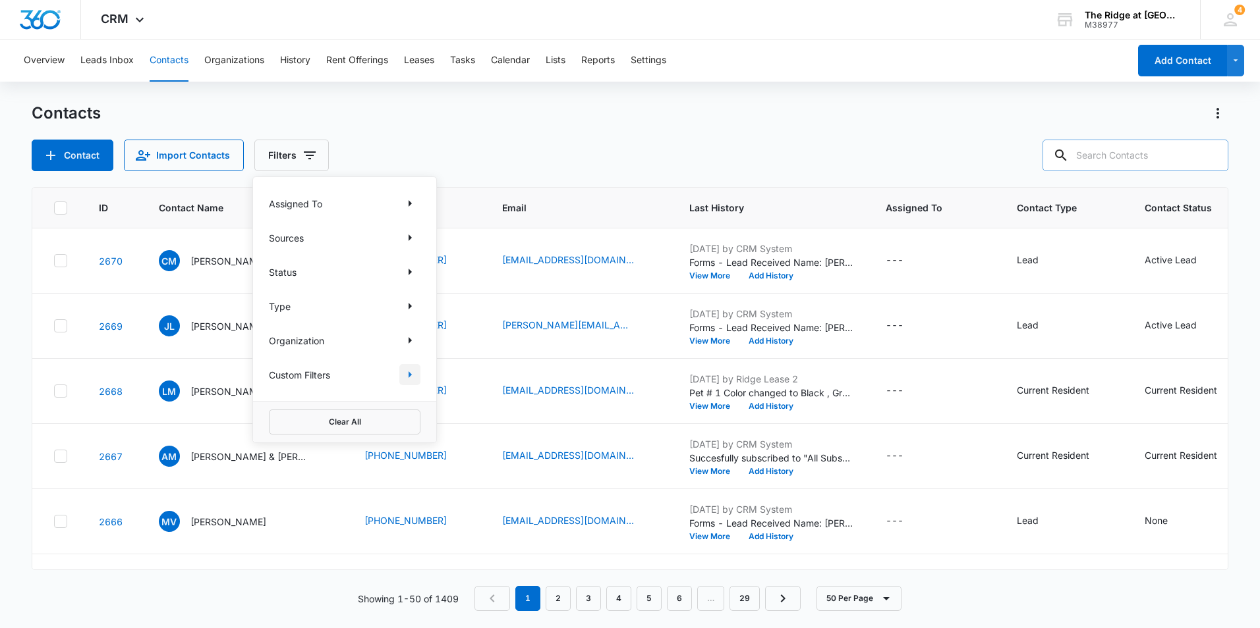
click at [408, 374] on icon "Show Custom Filters filters" at bounding box center [409, 375] width 3 height 7
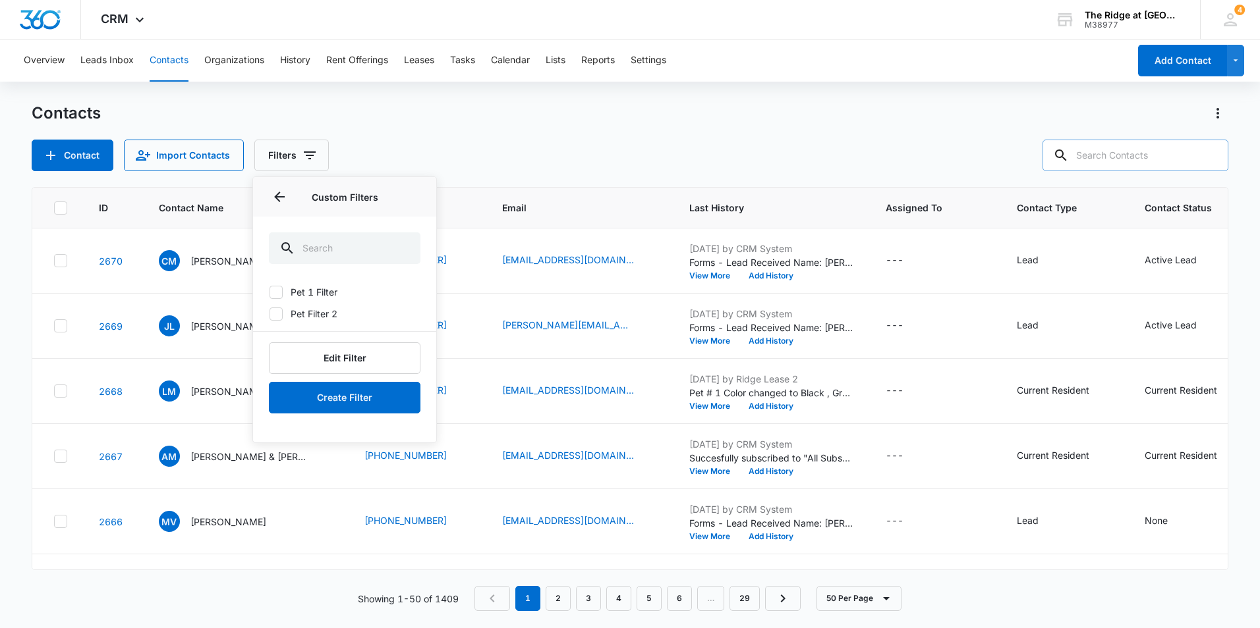
click at [279, 293] on icon at bounding box center [276, 293] width 12 height 12
click at [269, 293] on input "Pet 1 Filter" at bounding box center [269, 292] width 1 height 1
checkbox input "true"
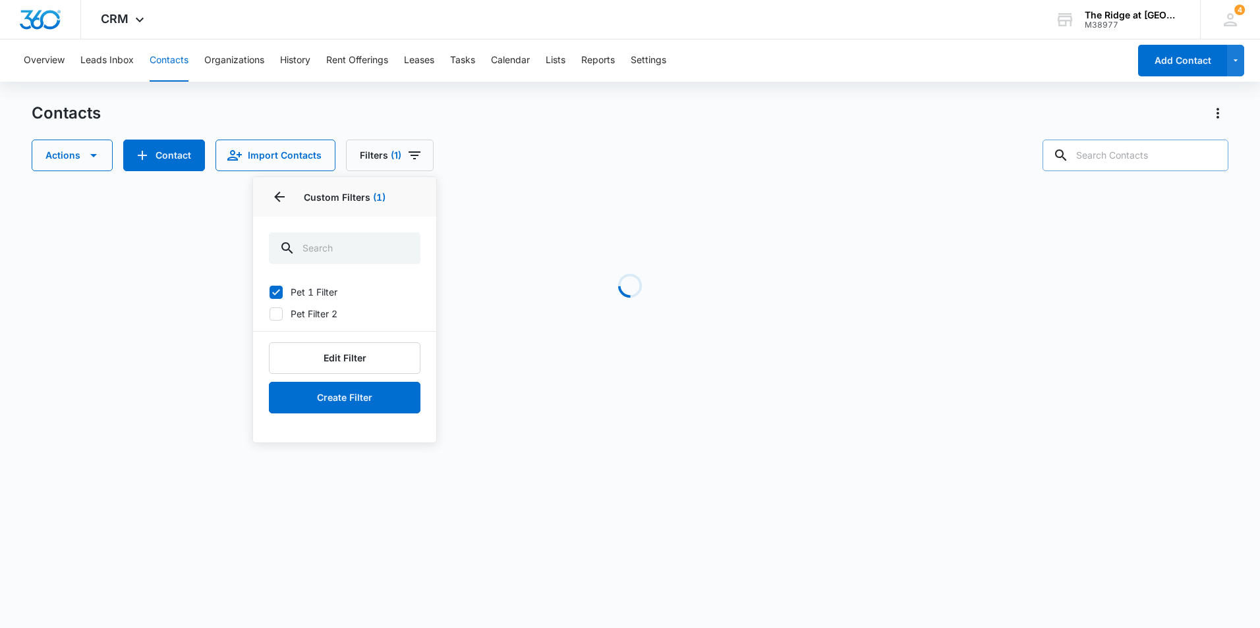
click at [279, 314] on icon at bounding box center [276, 314] width 12 height 12
click at [269, 314] on input "Pet Filter 2" at bounding box center [269, 314] width 1 height 1
checkbox input "true"
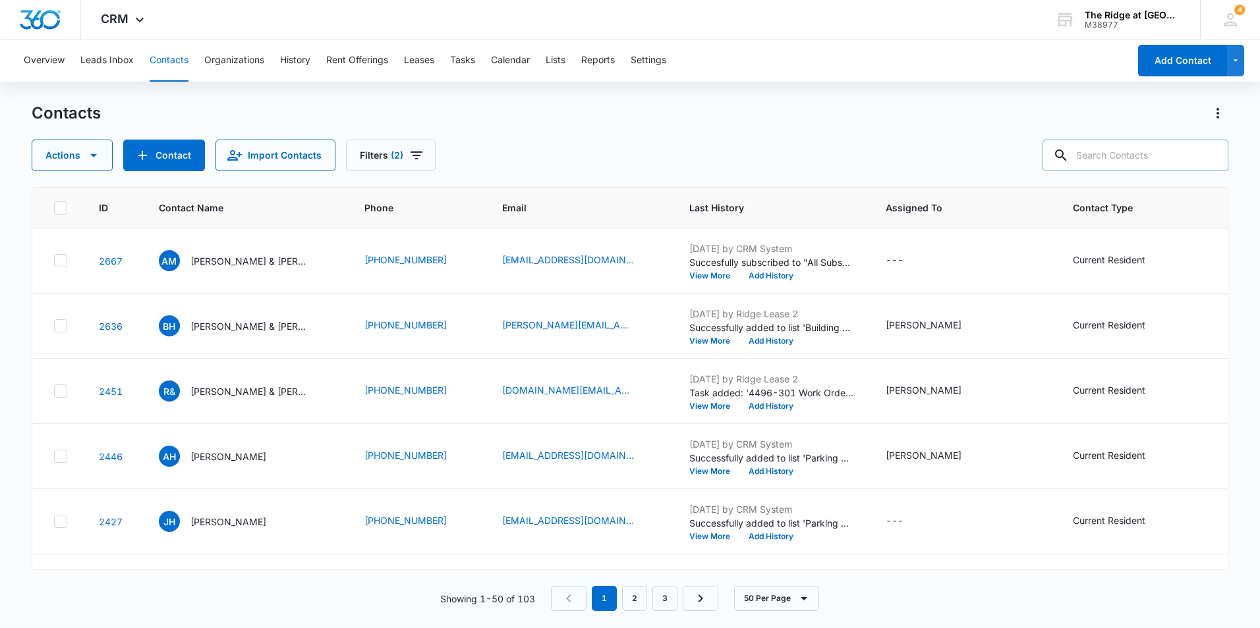
click at [626, 121] on div "Contacts" at bounding box center [630, 113] width 1196 height 21
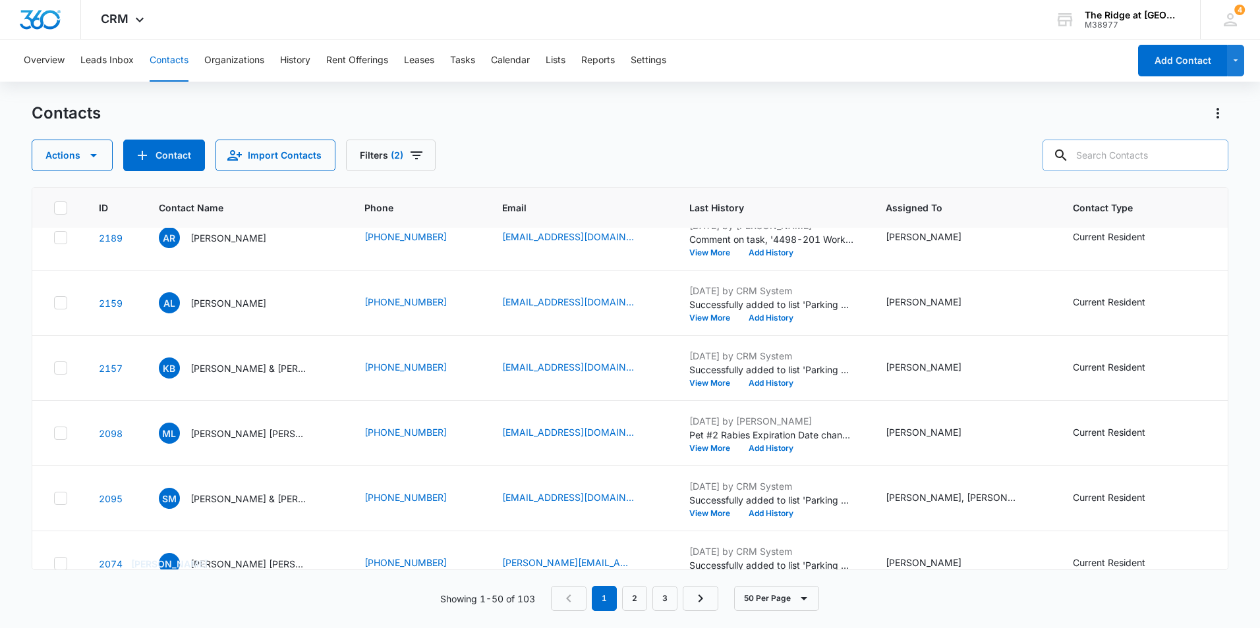
scroll to position [557, 0]
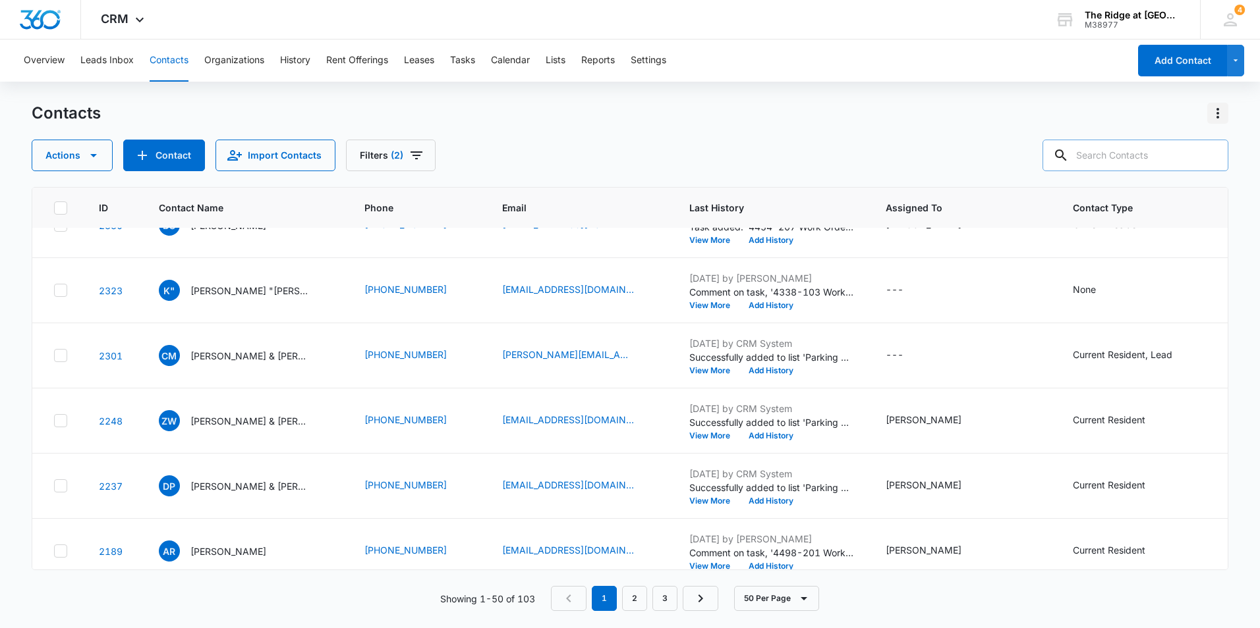
click at [1216, 114] on icon "Actions" at bounding box center [1218, 113] width 16 height 16
click at [648, 167] on div "Actions Contact Import Contacts Filters (2)" at bounding box center [630, 156] width 1196 height 32
drag, startPoint x: 605, startPoint y: 147, endPoint x: 539, endPoint y: 117, distance: 73.1
click at [539, 117] on div "Contacts" at bounding box center [630, 113] width 1196 height 21
click at [99, 164] on button "Actions" at bounding box center [72, 156] width 81 height 32
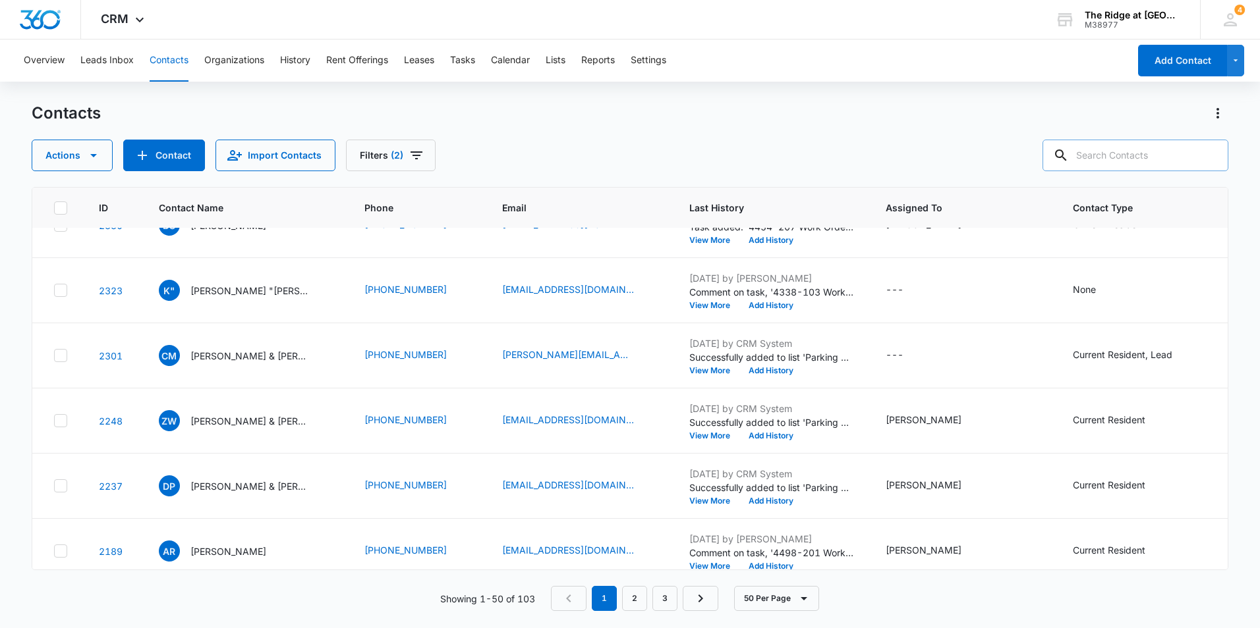
click at [576, 117] on div "Contacts" at bounding box center [630, 113] width 1196 height 21
click at [90, 161] on icon "button" at bounding box center [94, 156] width 16 height 16
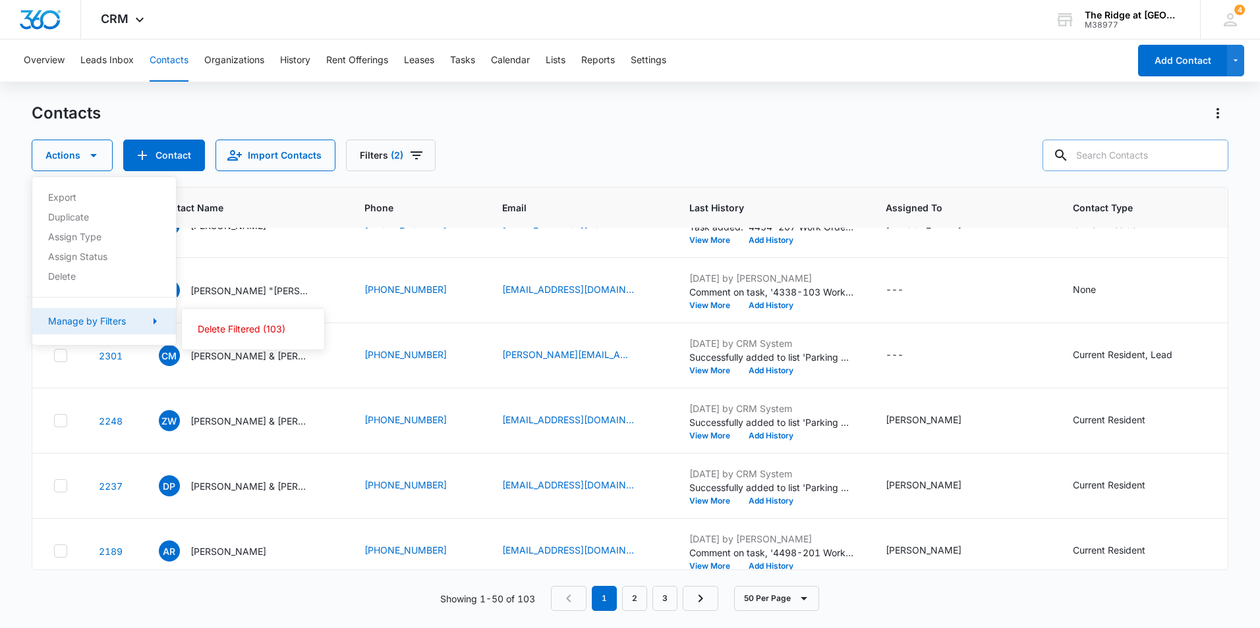
click at [105, 320] on div "Manage by Filters" at bounding box center [87, 321] width 78 height 9
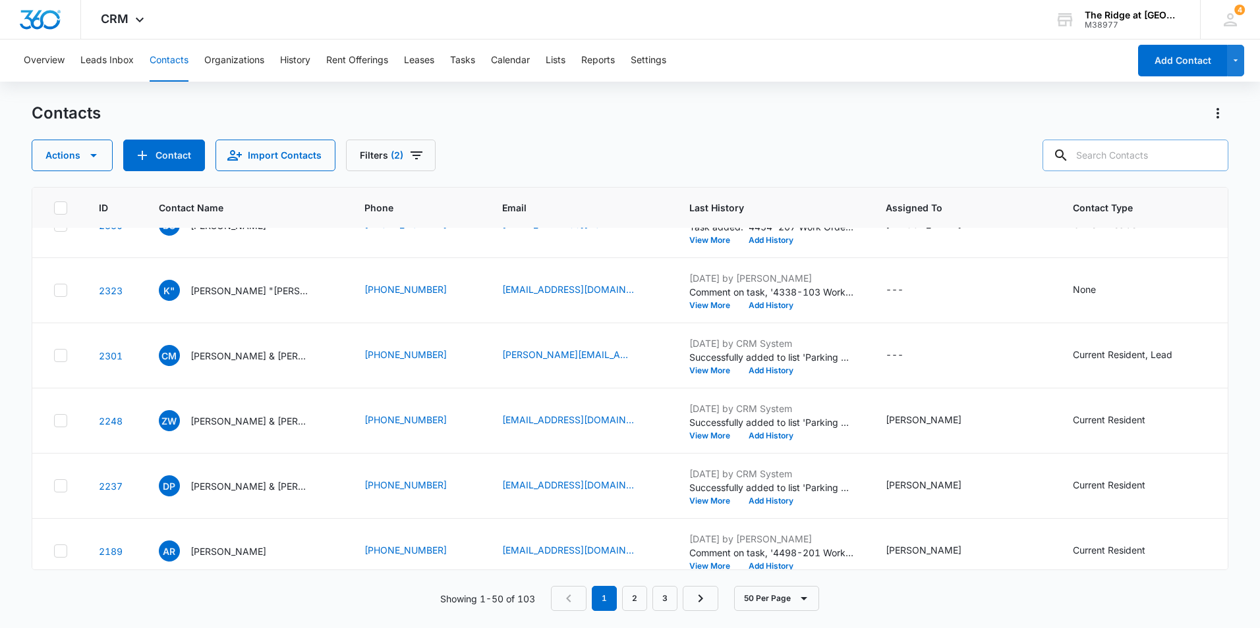
click at [531, 117] on div "Contacts" at bounding box center [630, 113] width 1196 height 21
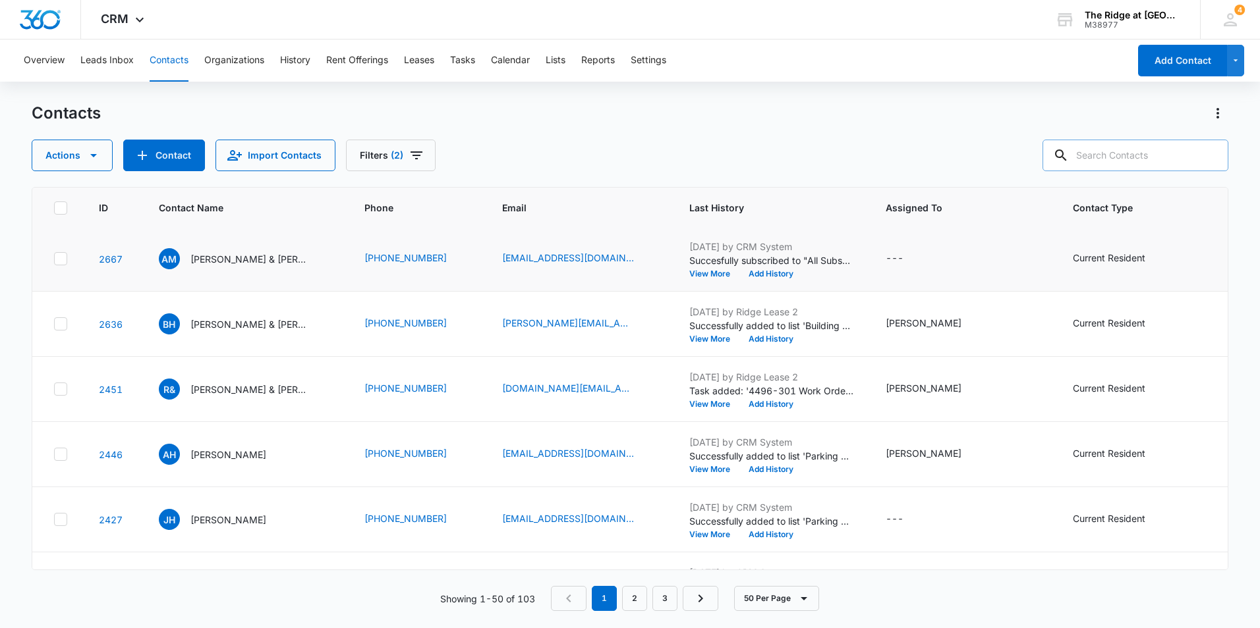
scroll to position [0, 0]
drag, startPoint x: 58, startPoint y: 207, endPoint x: 95, endPoint y: 217, distance: 38.4
click at [58, 207] on icon at bounding box center [61, 208] width 12 height 12
click at [54, 208] on input "checkbox" at bounding box center [53, 208] width 1 height 1
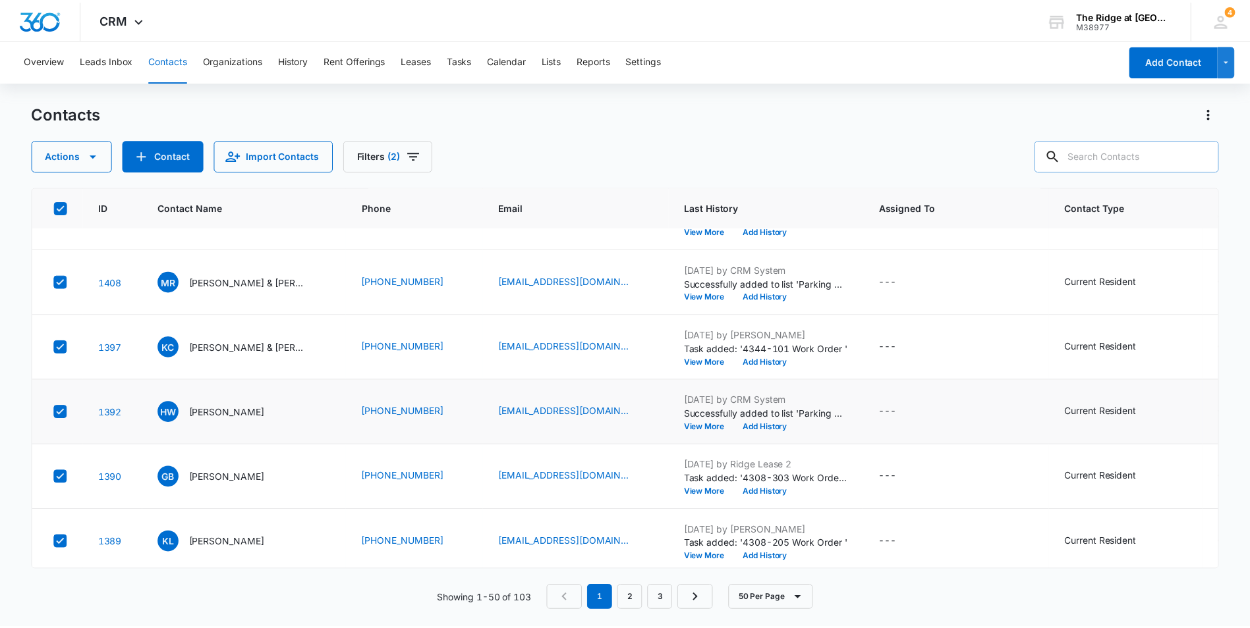
scroll to position [2929, 0]
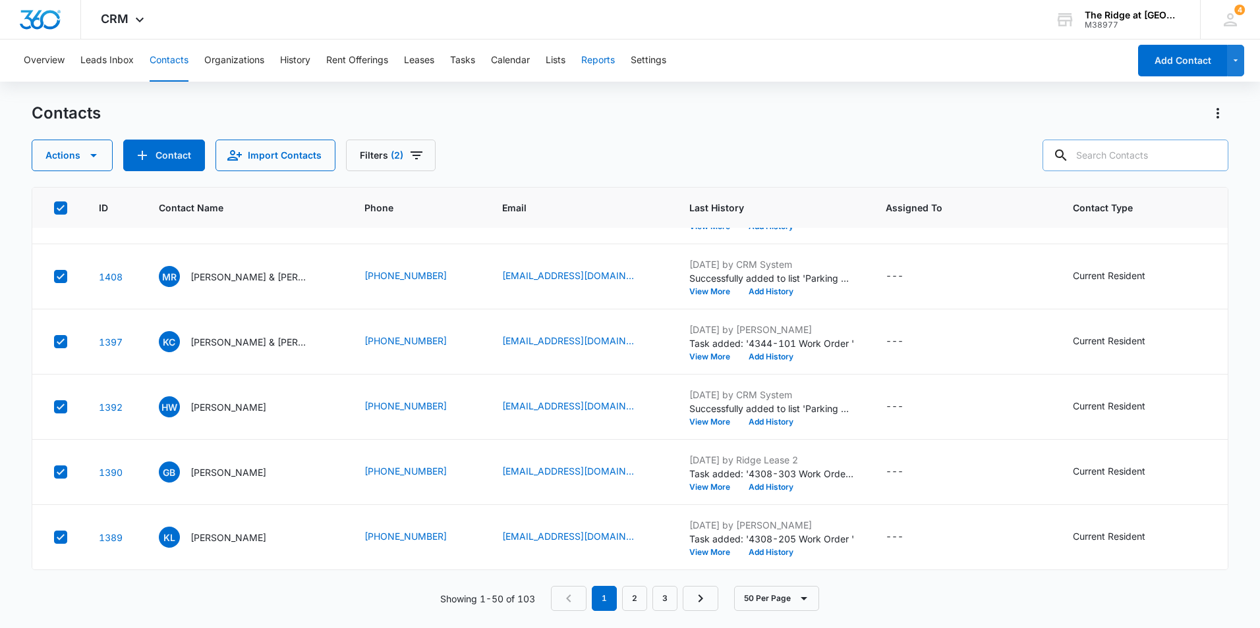
click at [607, 60] on button "Reports" at bounding box center [598, 61] width 34 height 42
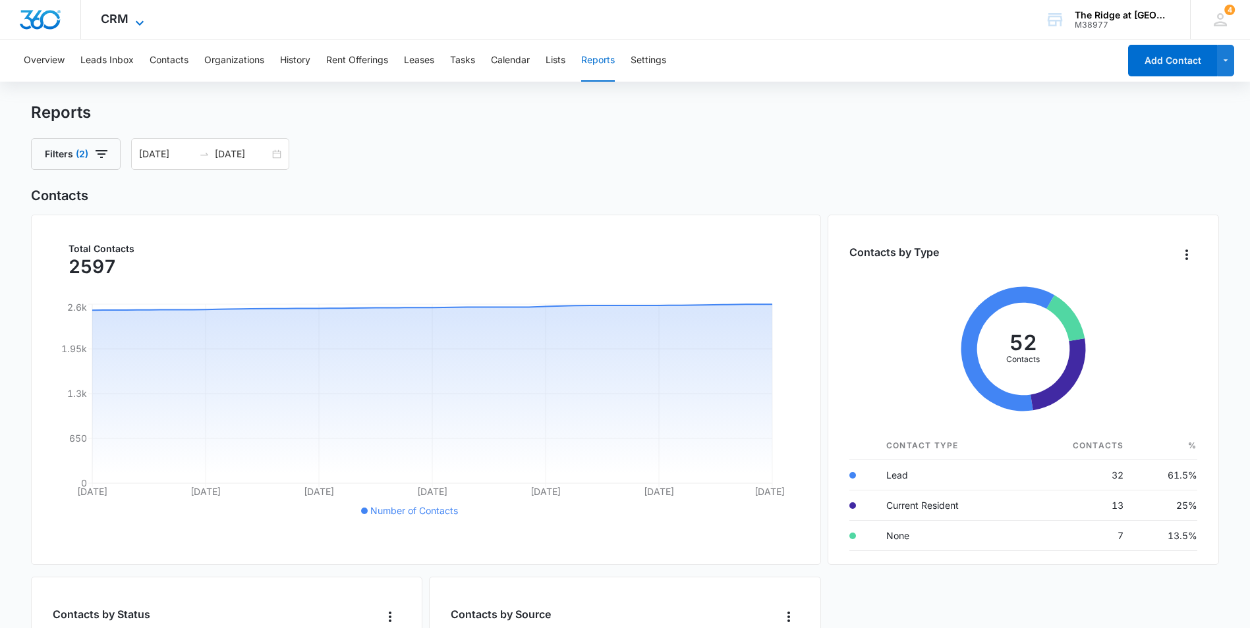
click at [111, 22] on span "CRM" at bounding box center [115, 19] width 28 height 14
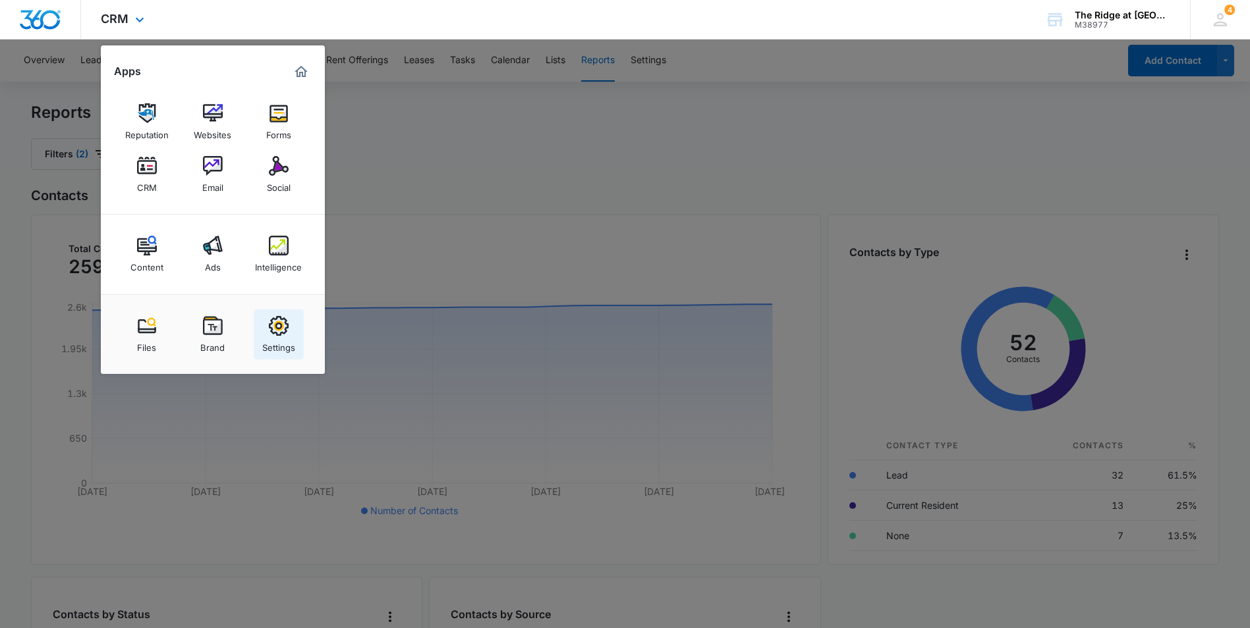
click at [286, 332] on img at bounding box center [279, 326] width 20 height 20
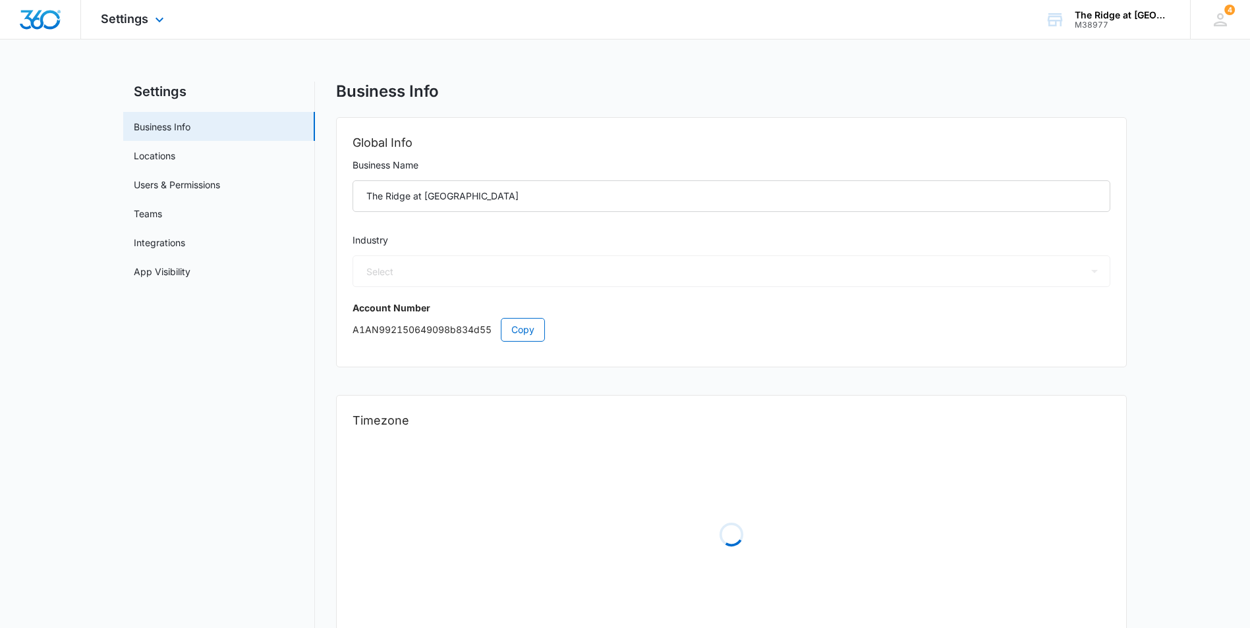
select select "35"
select select "US"
select select "America/Denver"
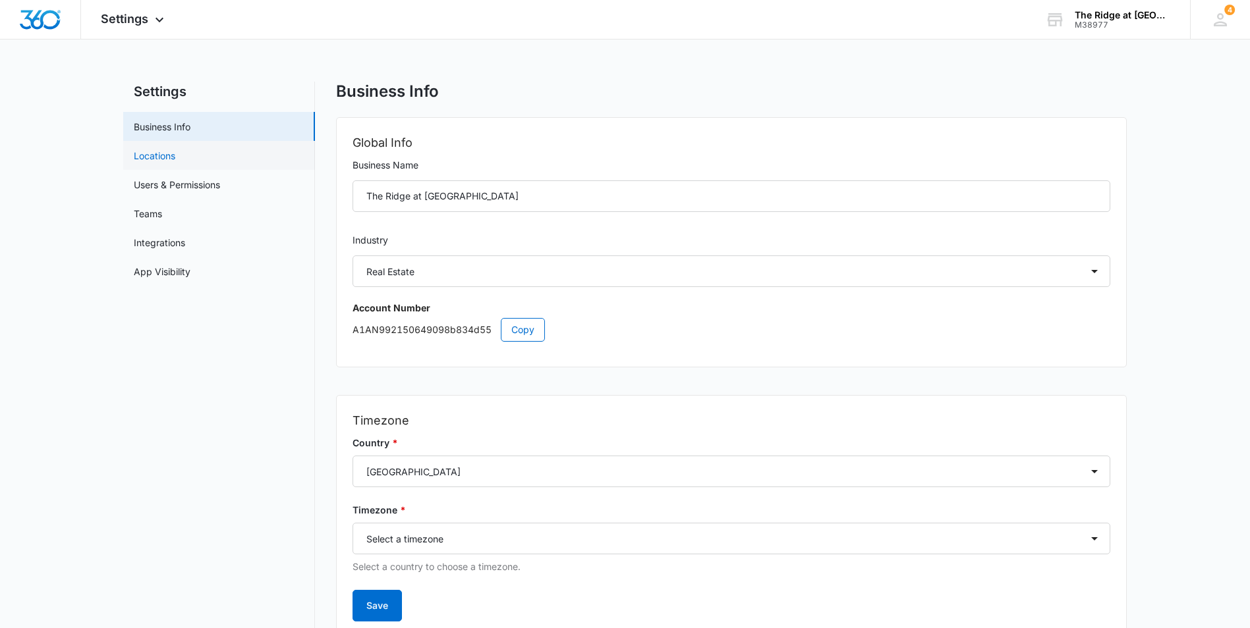
click at [175, 160] on link "Locations" at bounding box center [155, 156] width 42 height 14
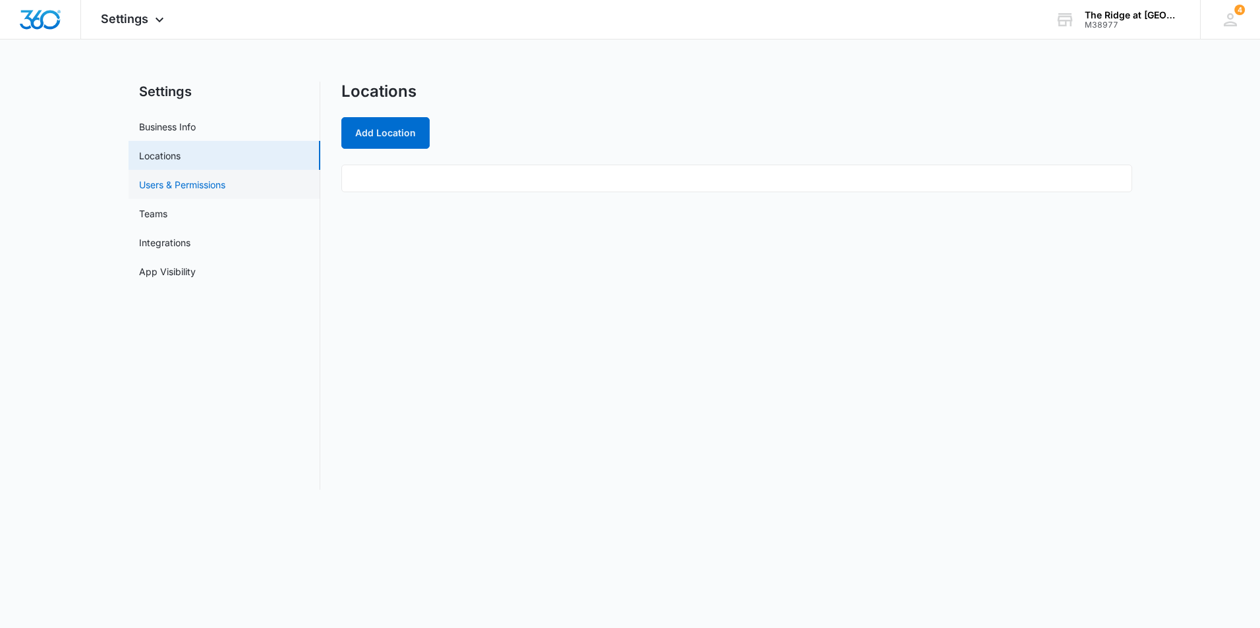
click at [200, 189] on link "Users & Permissions" at bounding box center [182, 185] width 86 height 14
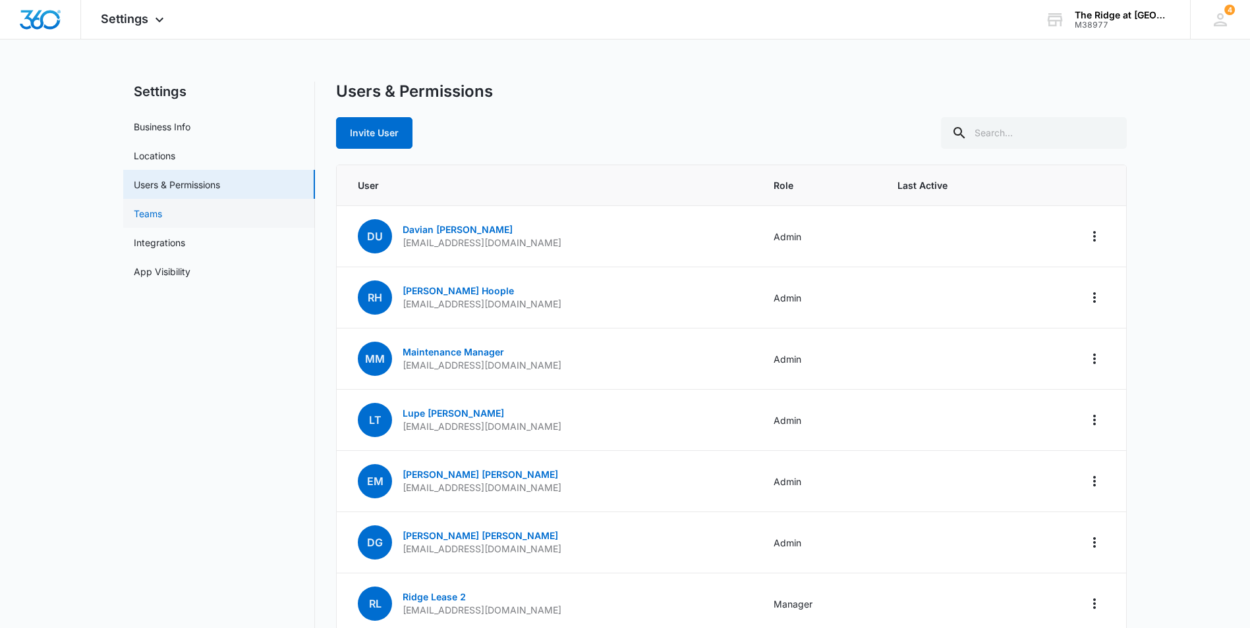
click at [162, 210] on link "Teams" at bounding box center [148, 214] width 28 height 14
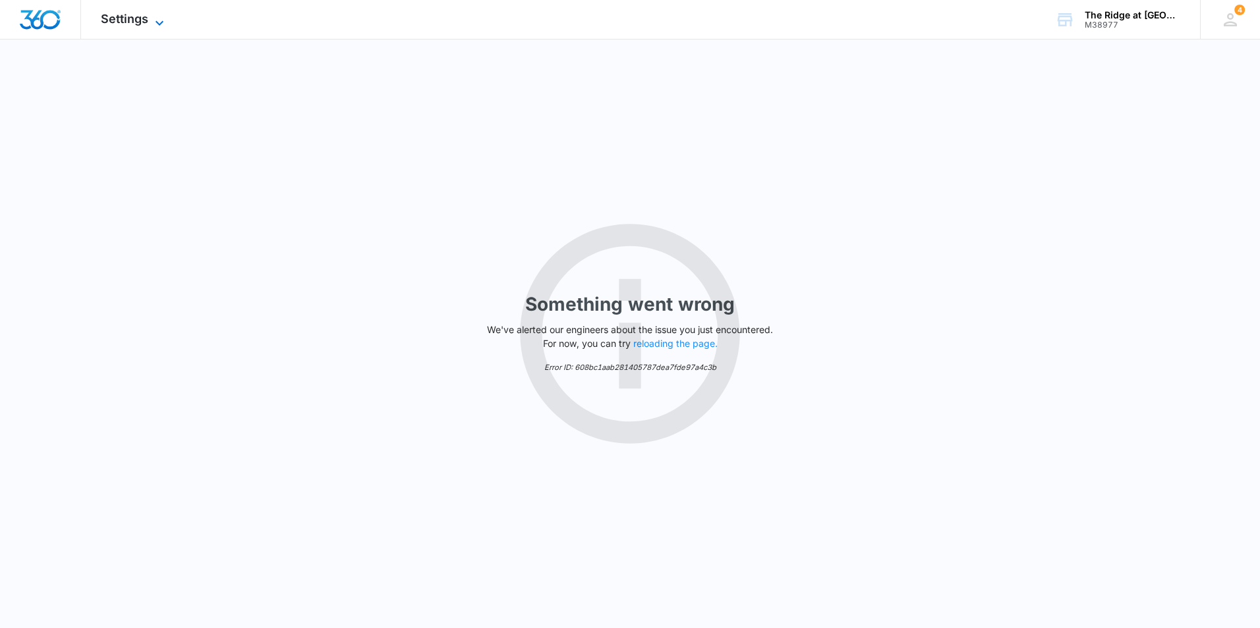
click at [128, 19] on span "Settings" at bounding box center [124, 19] width 47 height 14
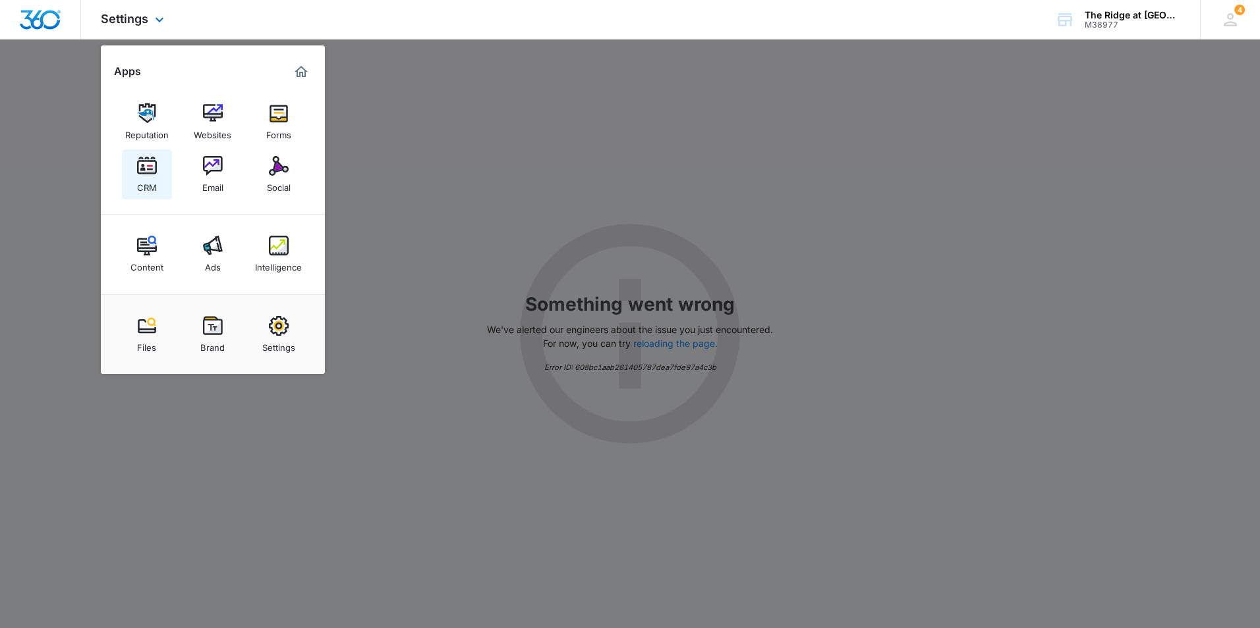
click at [159, 165] on link "CRM" at bounding box center [147, 175] width 50 height 50
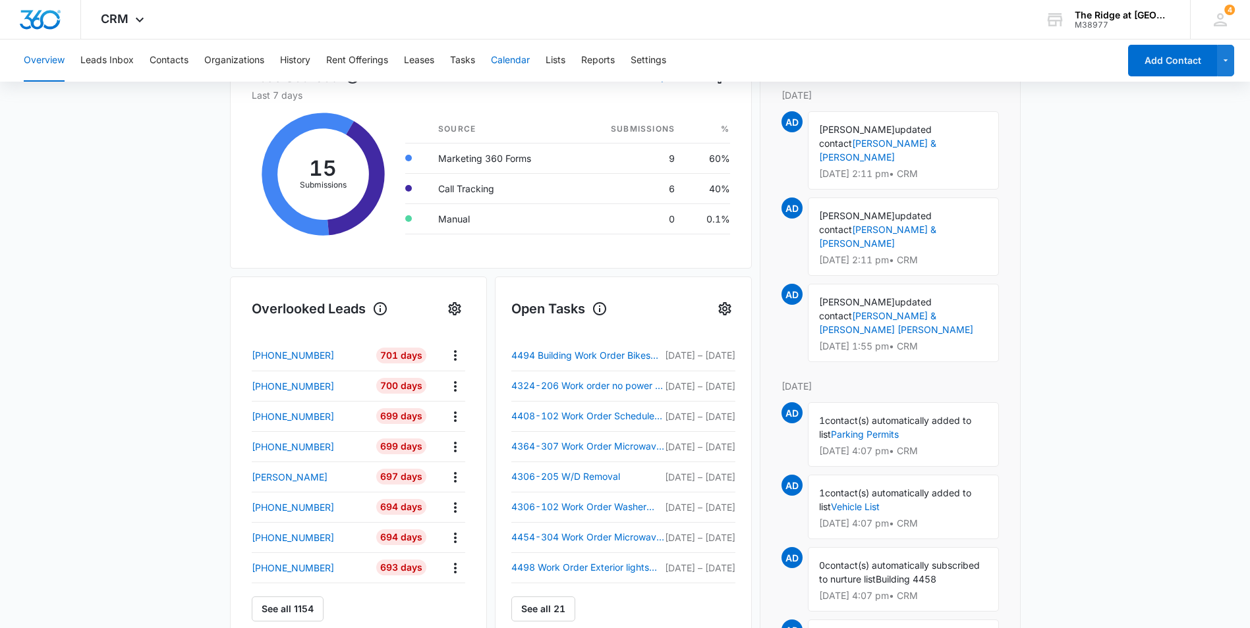
scroll to position [198, 0]
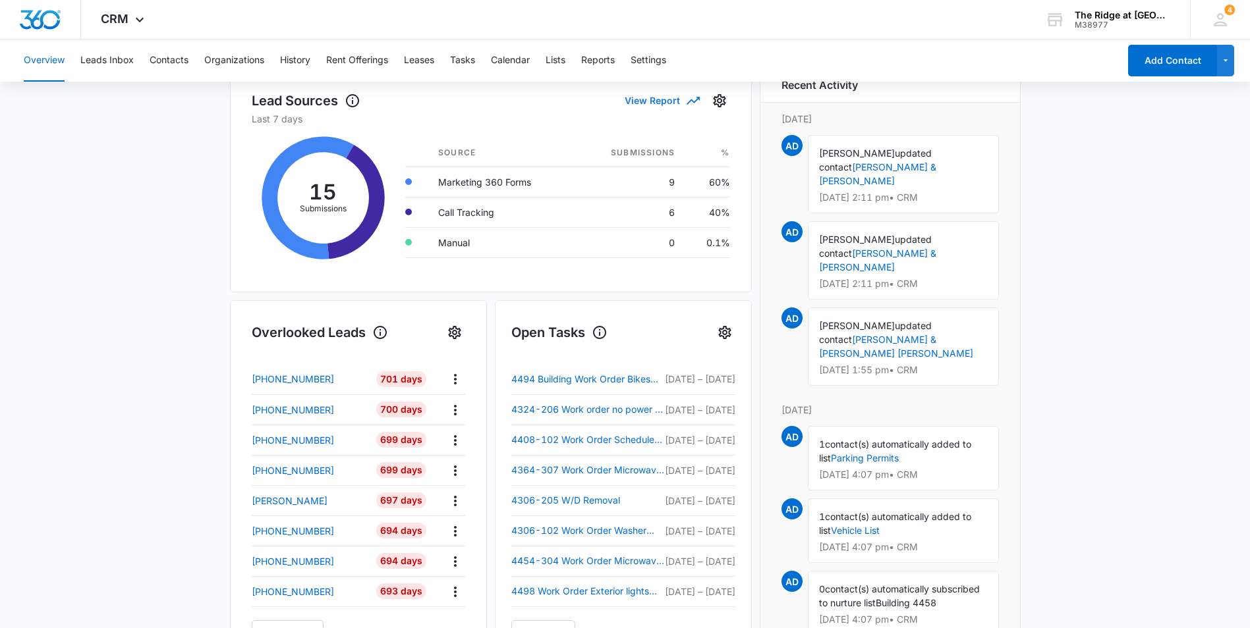
click at [640, 98] on button "View Report" at bounding box center [662, 100] width 74 height 23
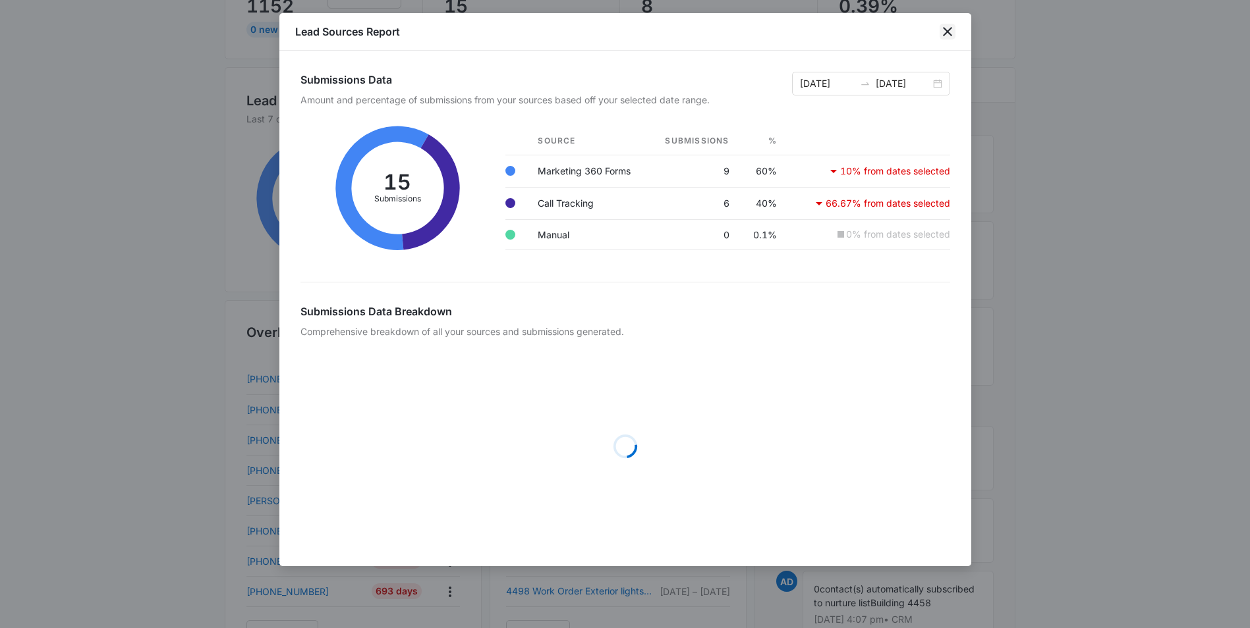
click at [949, 26] on icon "close" at bounding box center [947, 32] width 16 height 16
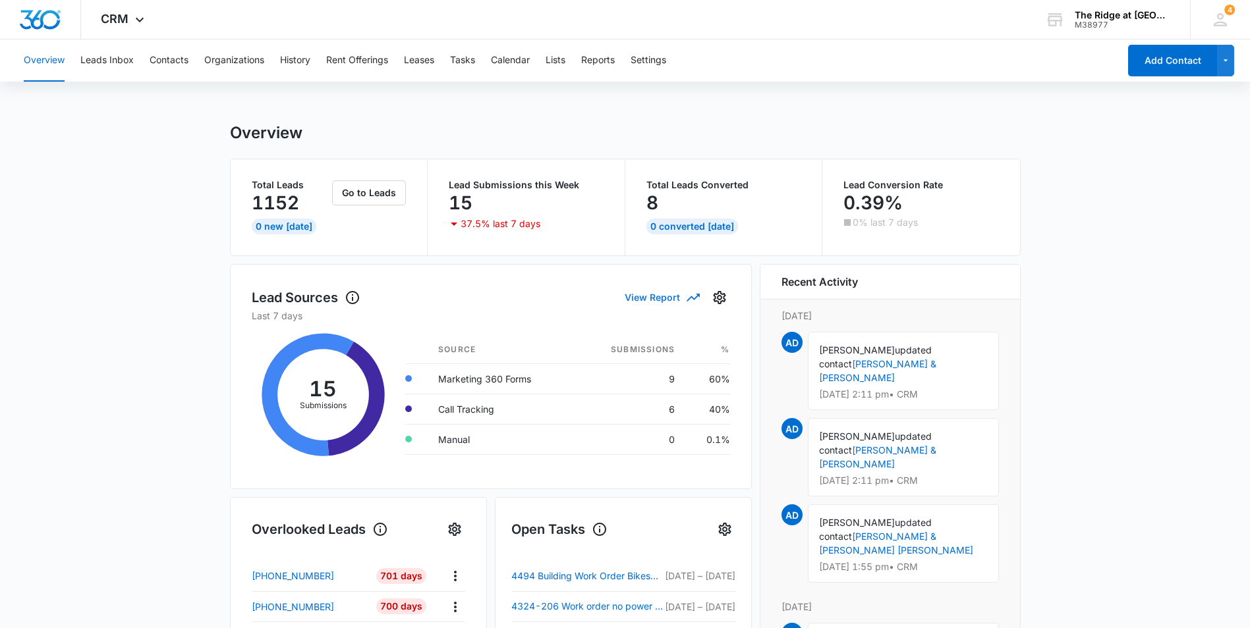
scroll to position [0, 0]
